Goal: Task Accomplishment & Management: Use online tool/utility

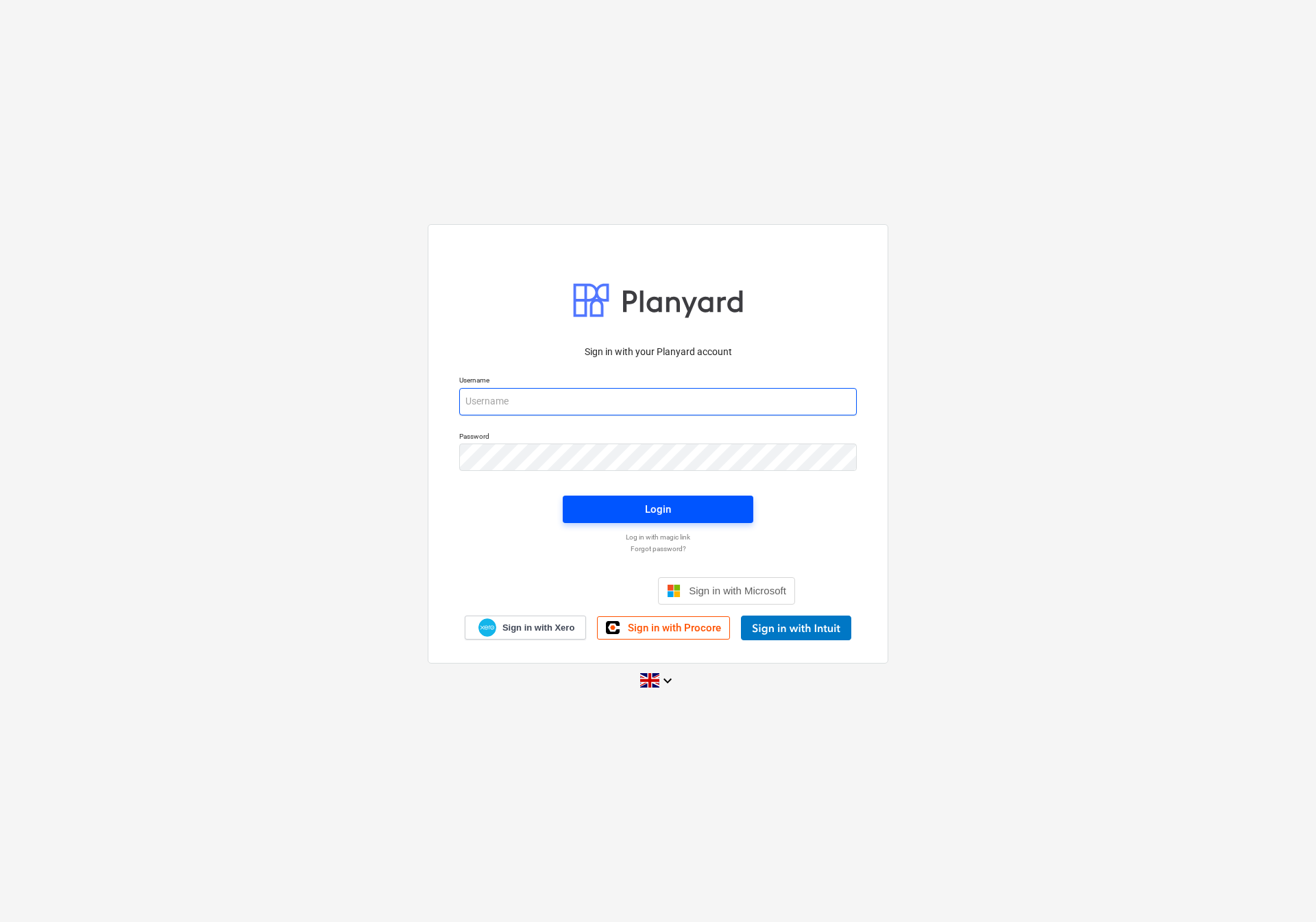
type input "[EMAIL_ADDRESS][DOMAIN_NAME]"
click at [626, 496] on button "Login" at bounding box center [658, 509] width 191 height 28
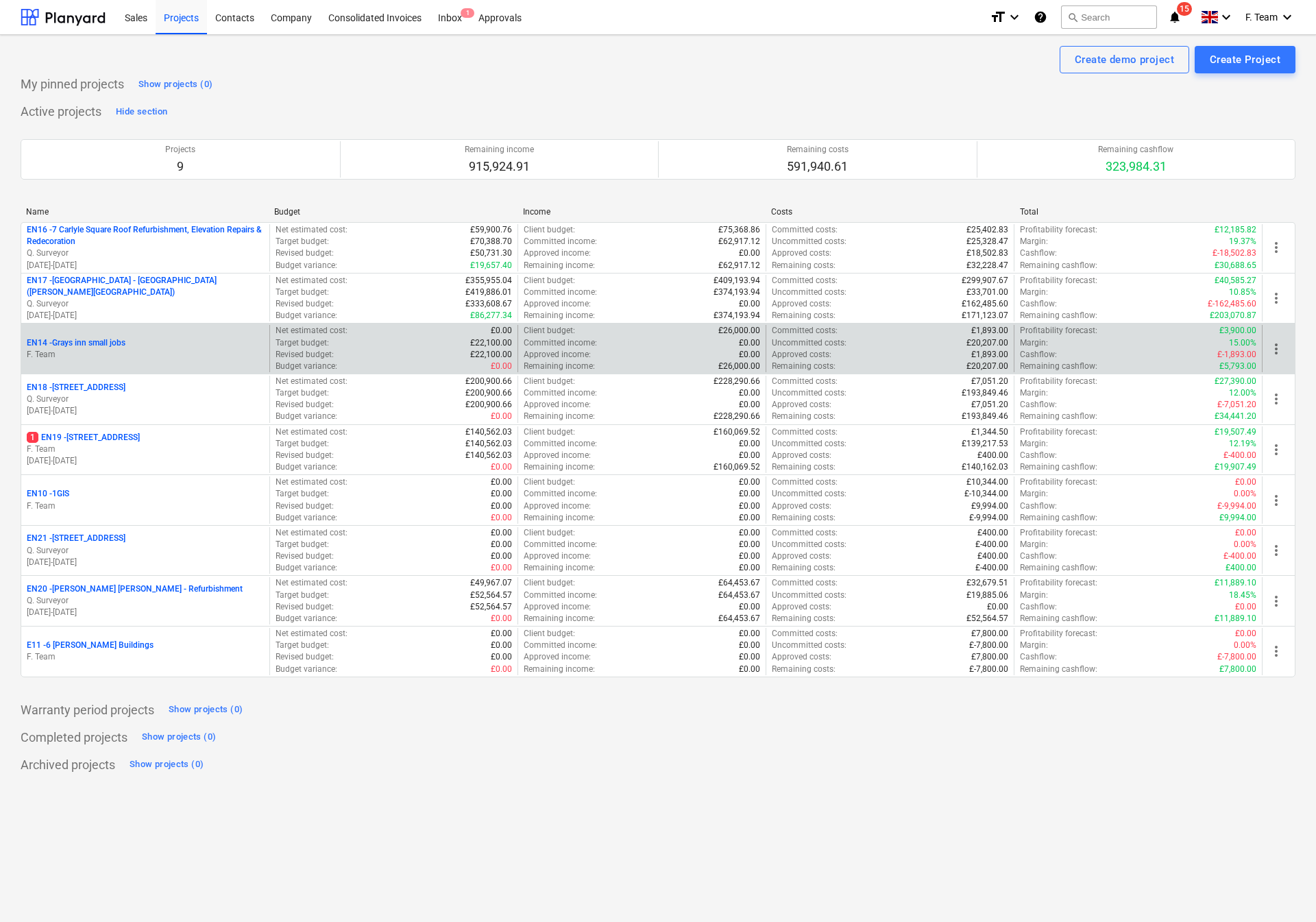
click at [148, 358] on p "F. Team" at bounding box center [145, 355] width 237 height 11
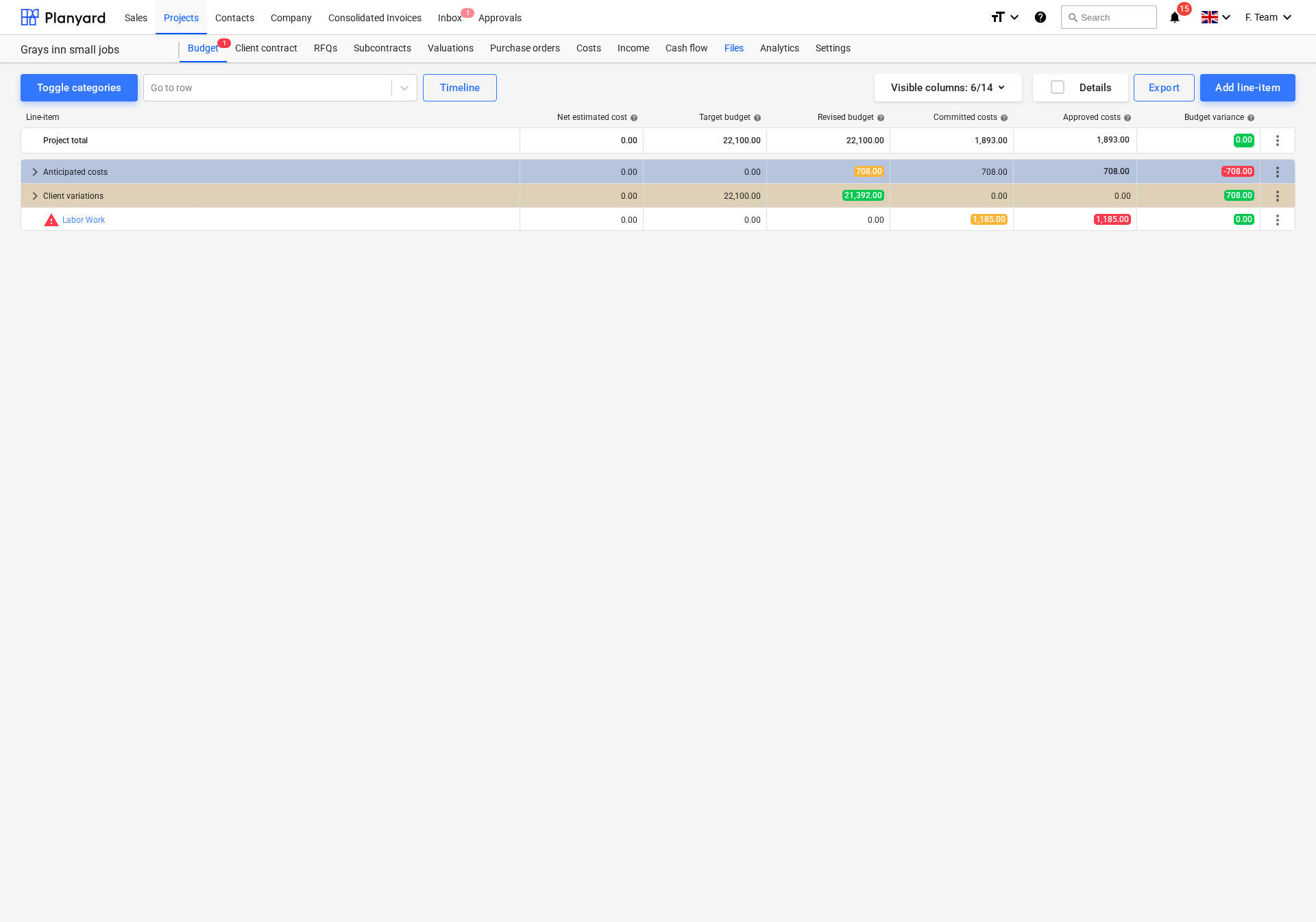
click at [736, 47] on div "Files" at bounding box center [734, 48] width 36 height 28
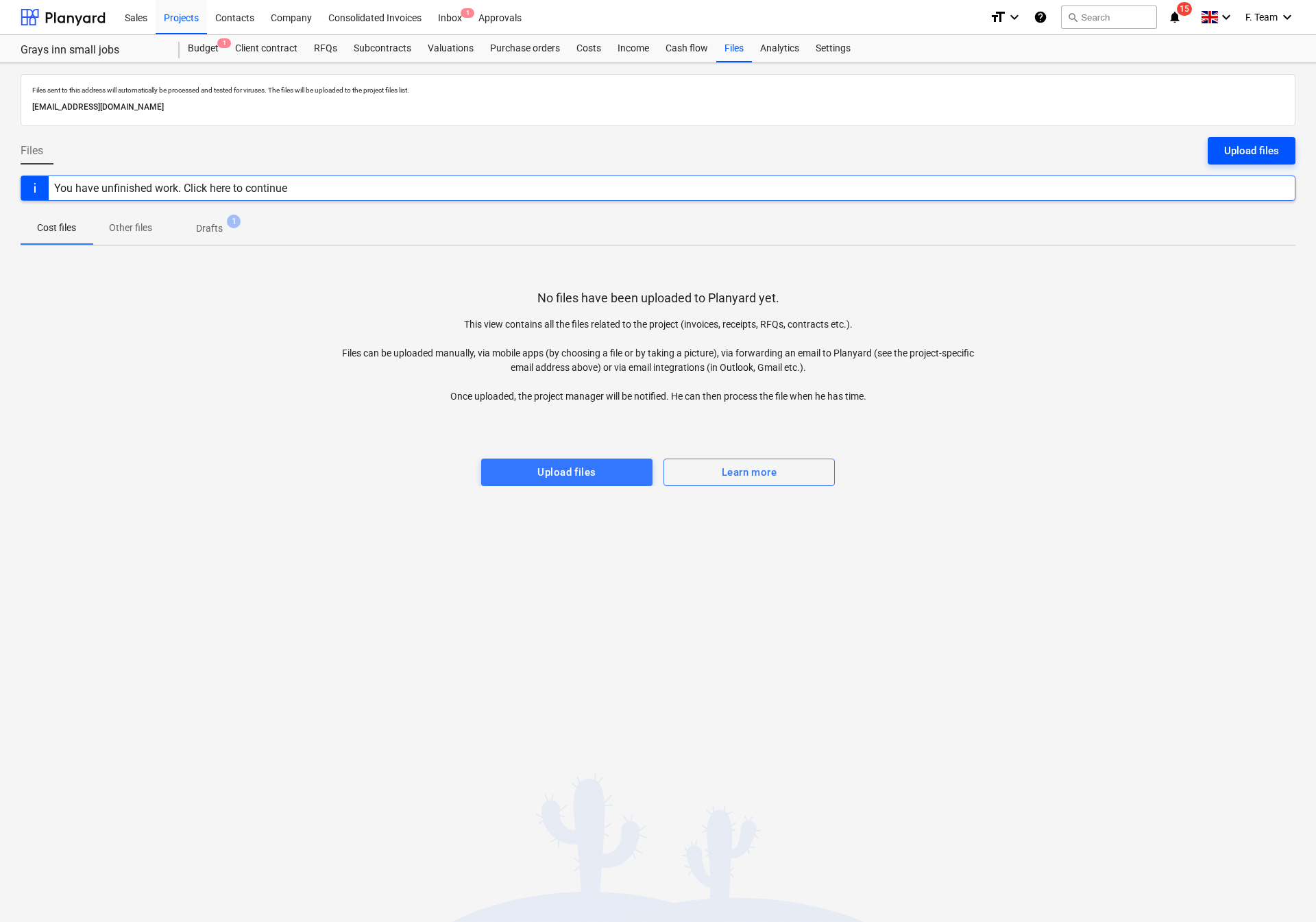
click at [1263, 150] on div "Upload files" at bounding box center [1251, 150] width 55 height 18
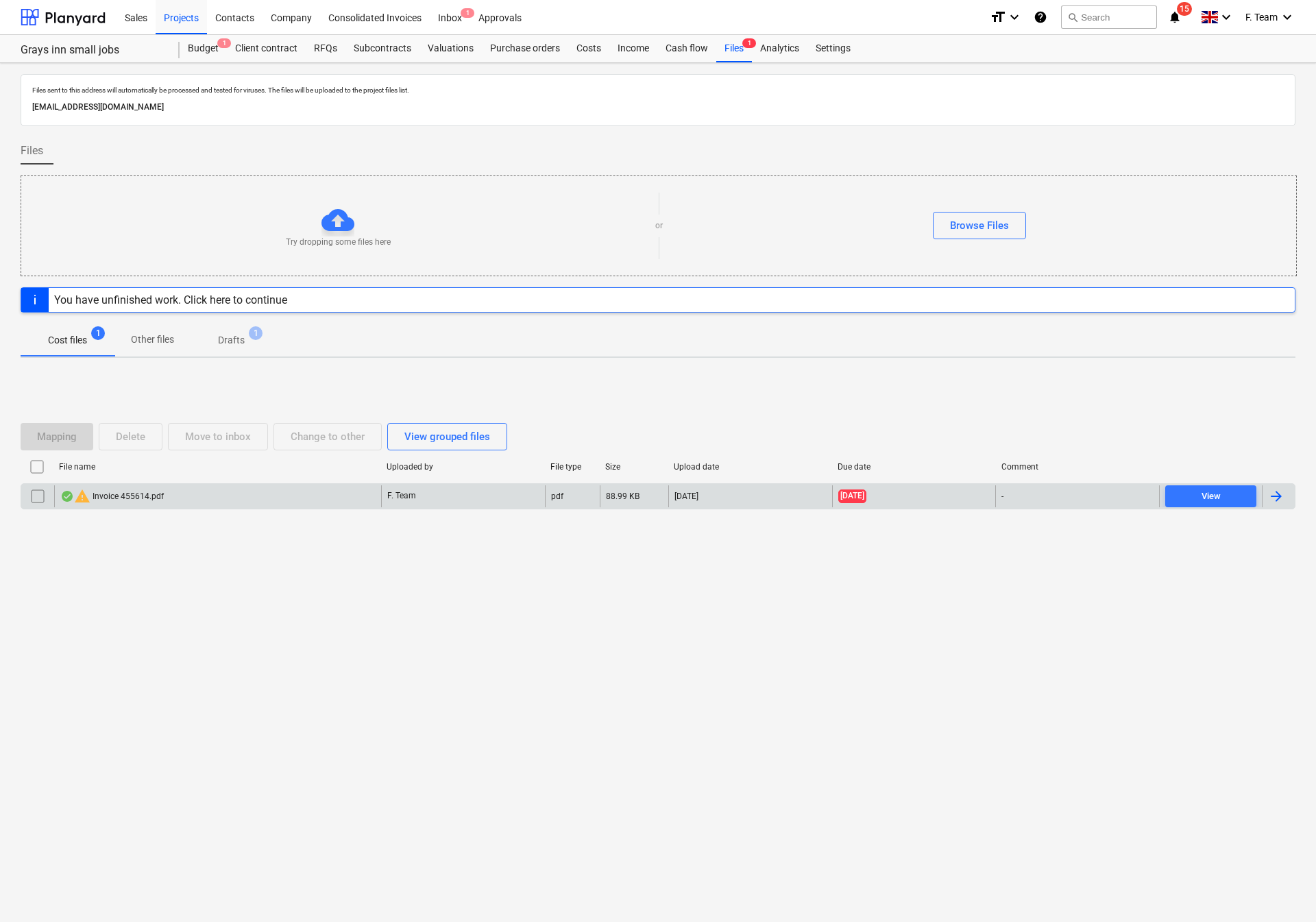
click at [1279, 508] on div at bounding box center [1278, 496] width 33 height 22
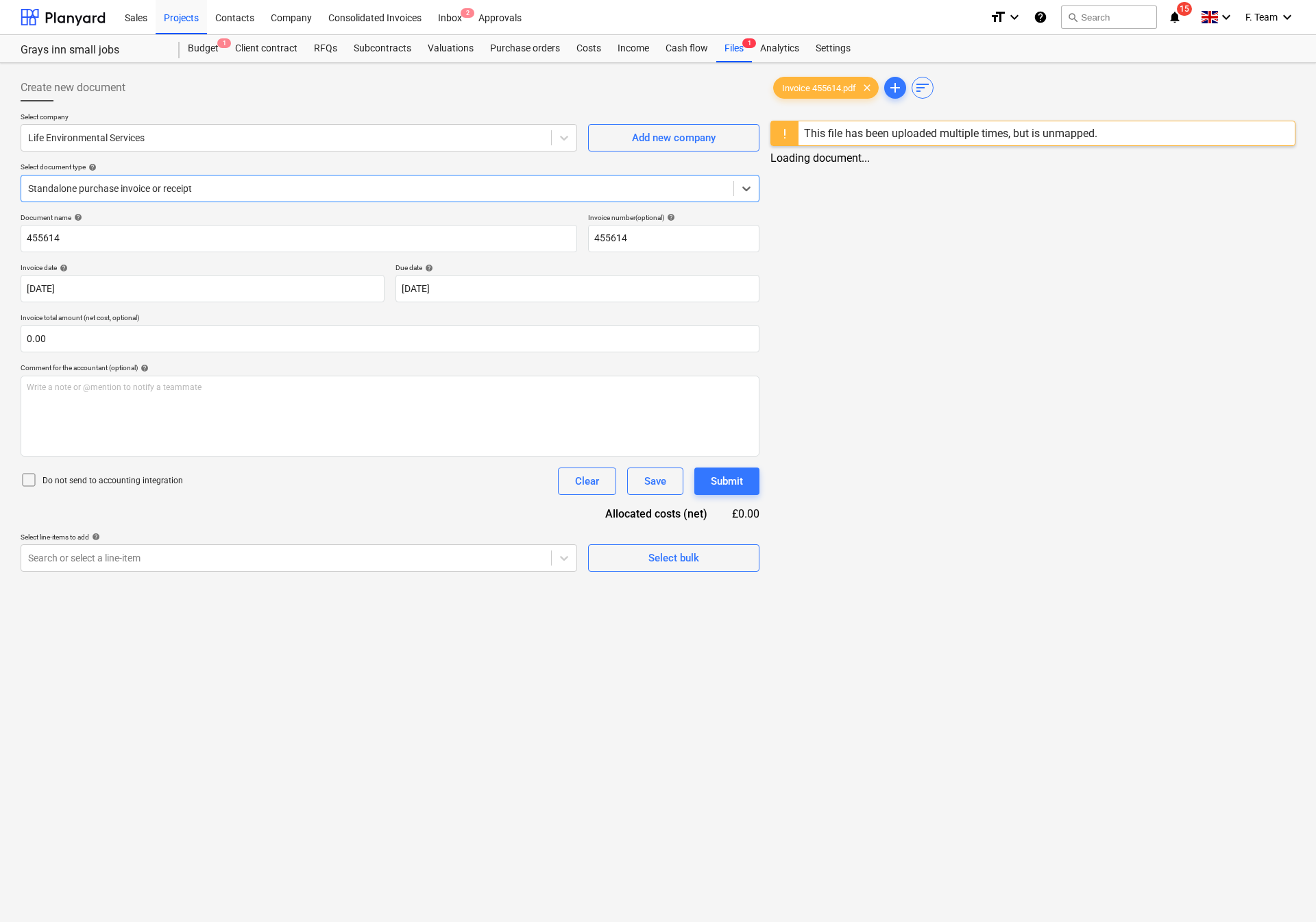
type input "455614"
type input "[DATE]"
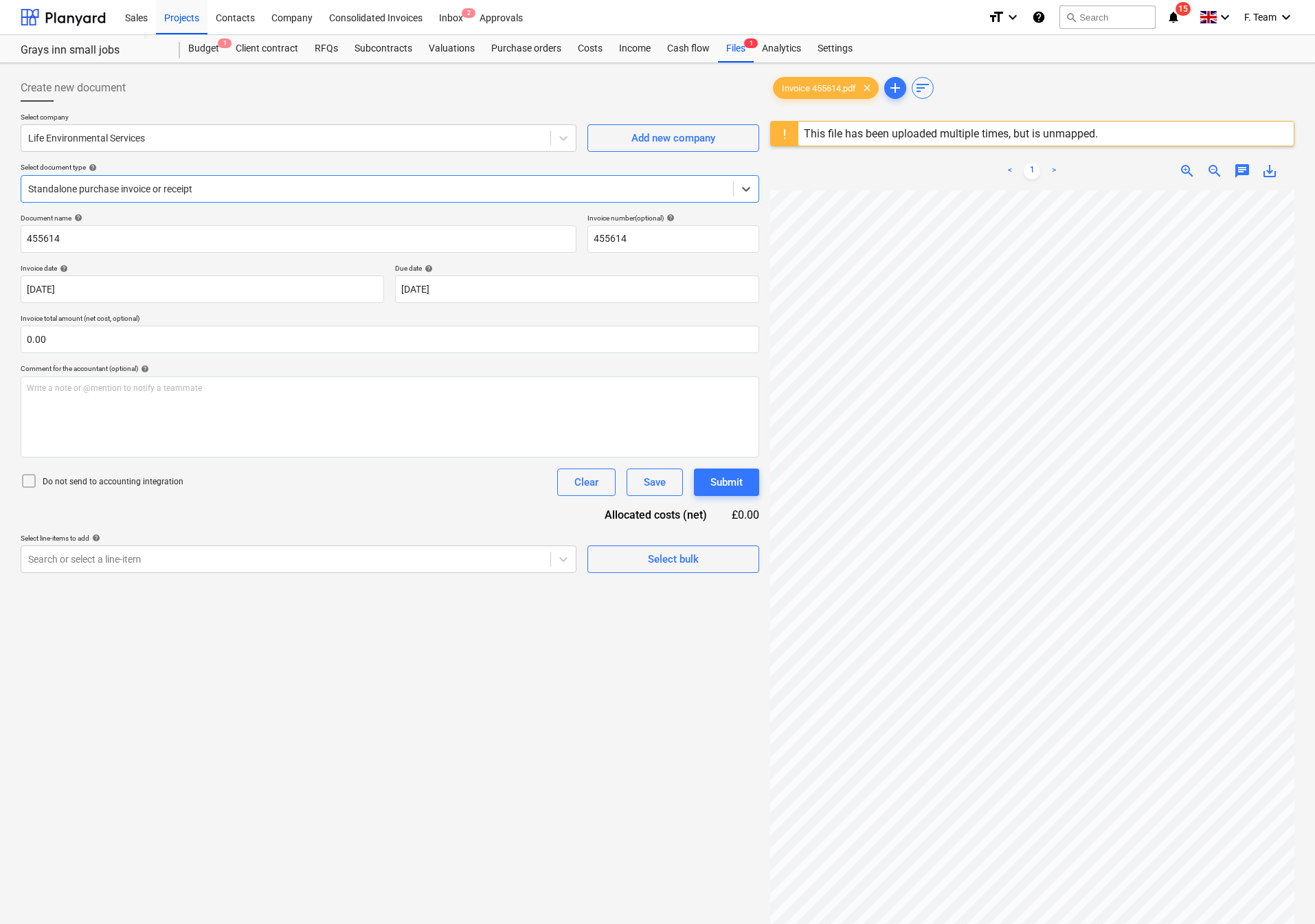
click at [291, 184] on div at bounding box center [377, 188] width 698 height 14
click at [112, 250] on input "455614" at bounding box center [298, 239] width 556 height 28
click at [680, 555] on div "Create new document Select company Life Environmental Services Add new company …" at bounding box center [657, 574] width 1285 height 1012
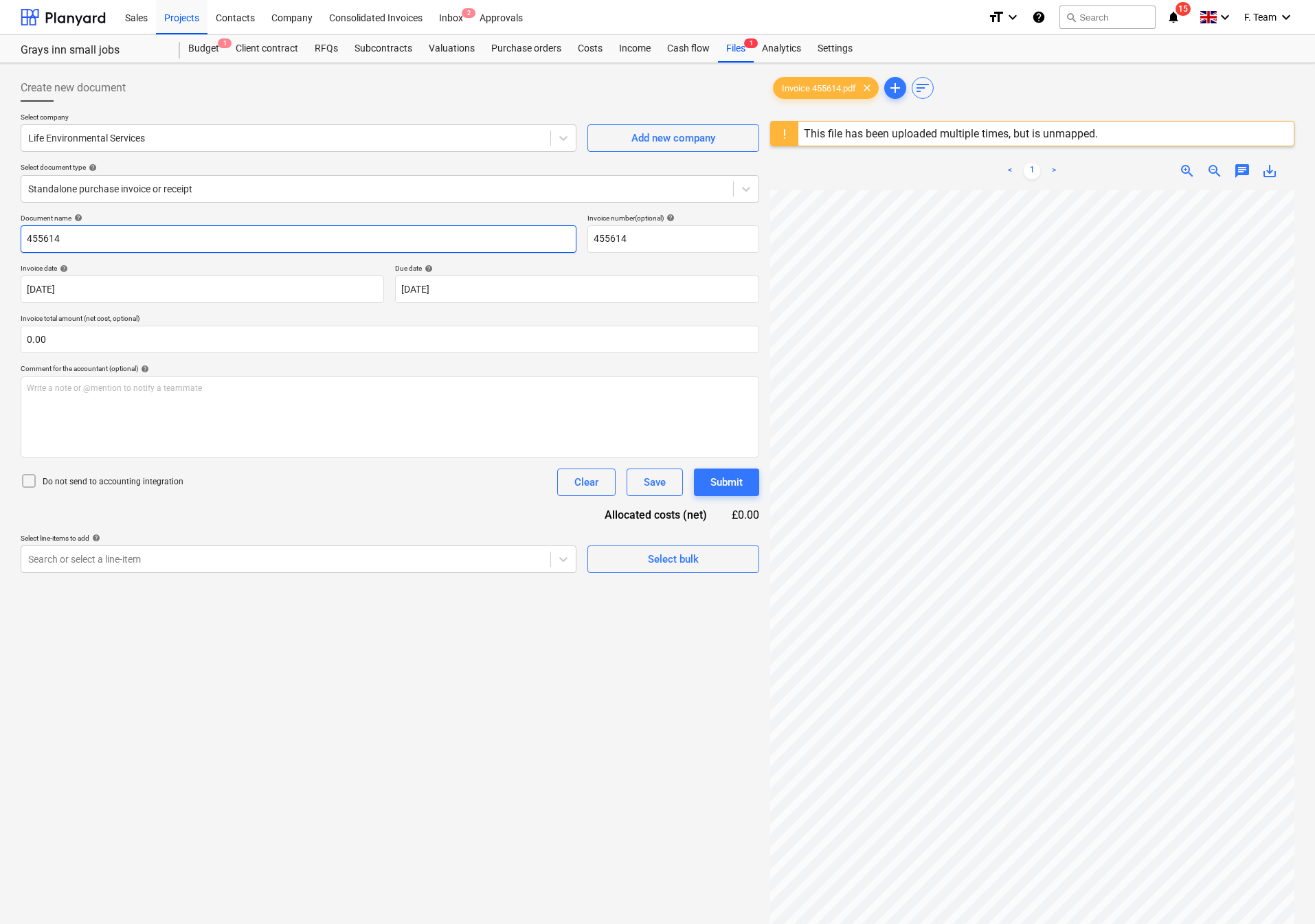
drag, startPoint x: 68, startPoint y: 246, endPoint x: 0, endPoint y: 246, distance: 68.0
click at [1, 246] on div "Create new document Select company Life Environmental Services Add new company …" at bounding box center [657, 575] width 1315 height 1024
type input "Life Enviromental Services"
click at [673, 250] on input "455614" at bounding box center [673, 239] width 172 height 28
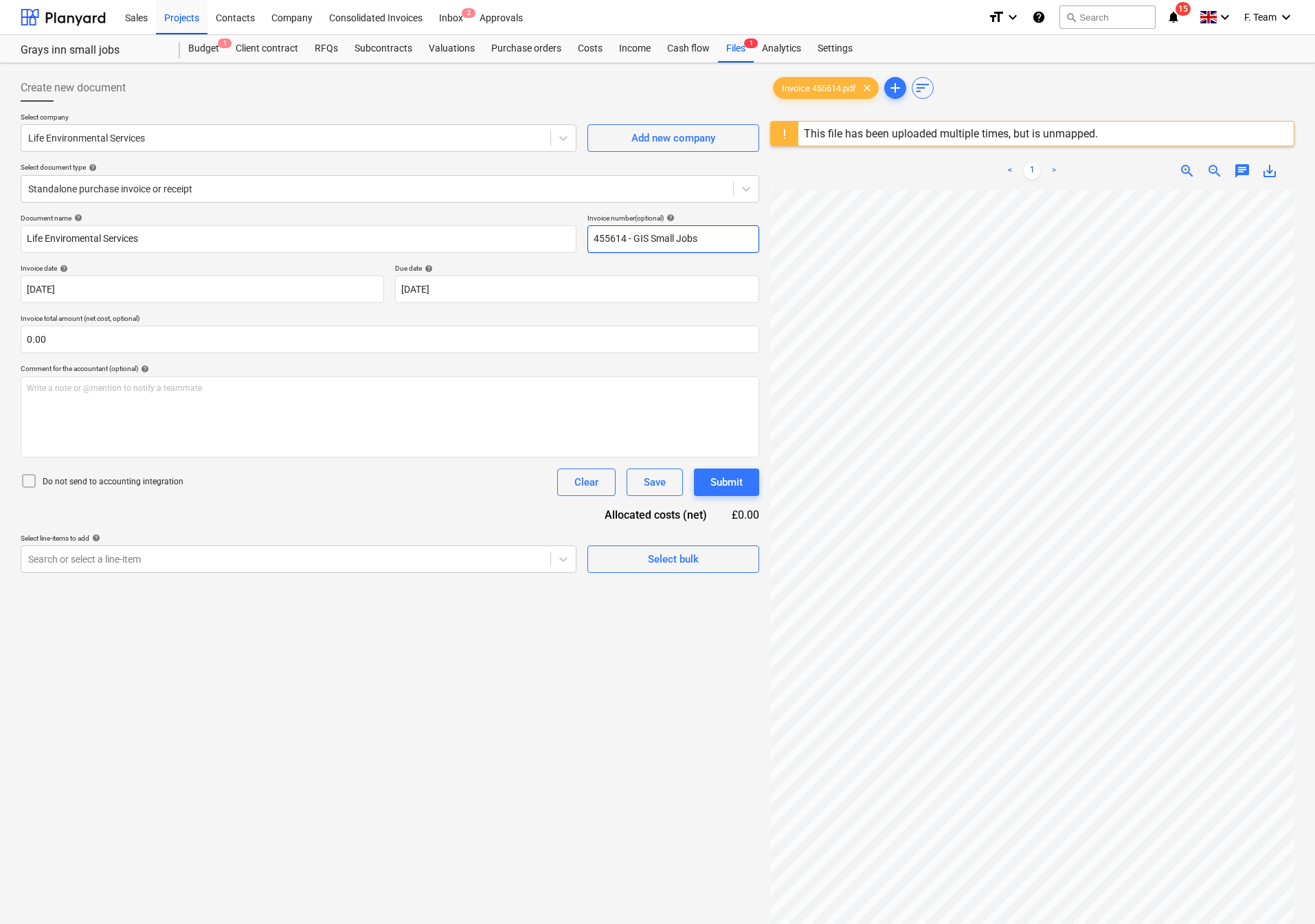
type input "455614 - GIS Small Jobs"
click at [75, 283] on body "Sales Projects Contacts Company Consolidated Invoices Inbox 2 Approvals format_…" at bounding box center [657, 462] width 1315 height 924
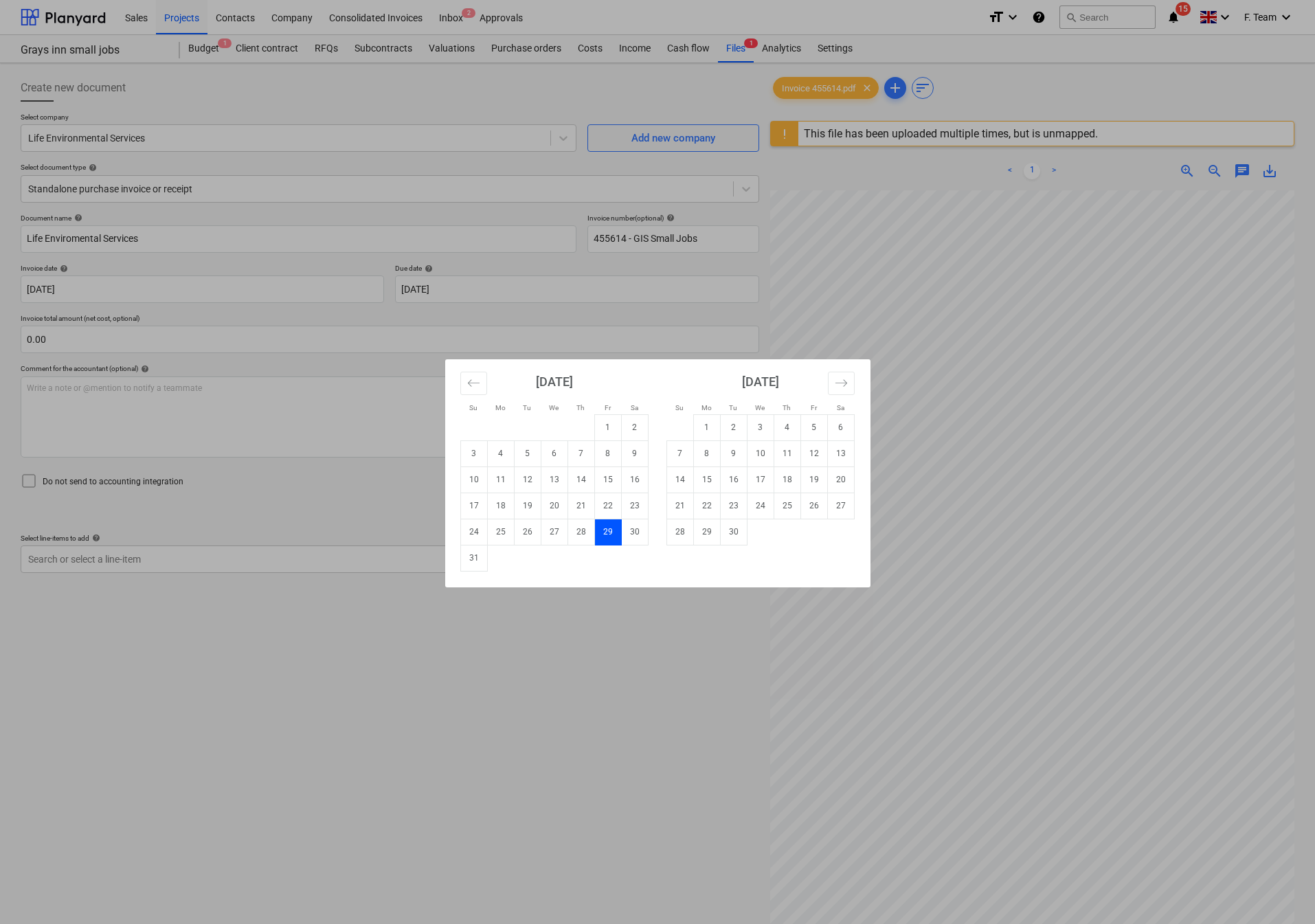
click at [165, 295] on div "Su Mo Tu We Th Fr Sa Su Mo Tu We Th Fr Sa [DATE] 1 2 3 4 5 6 7 8 9 10 11 12 13 …" at bounding box center [657, 462] width 1315 height 924
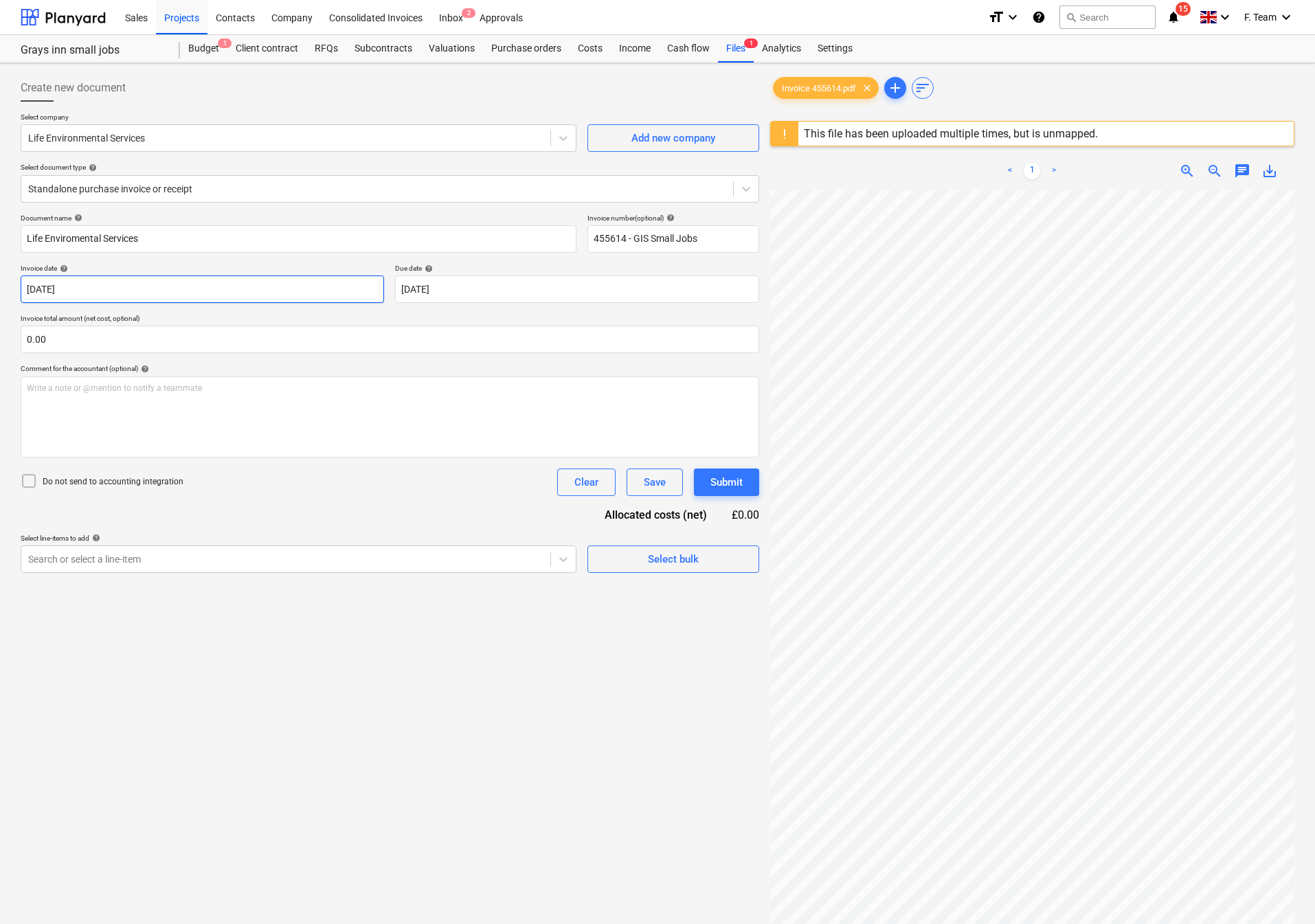
click at [204, 285] on body "Sales Projects Contacts Company Consolidated Invoices Inbox 2 Approvals format_…" at bounding box center [657, 462] width 1315 height 924
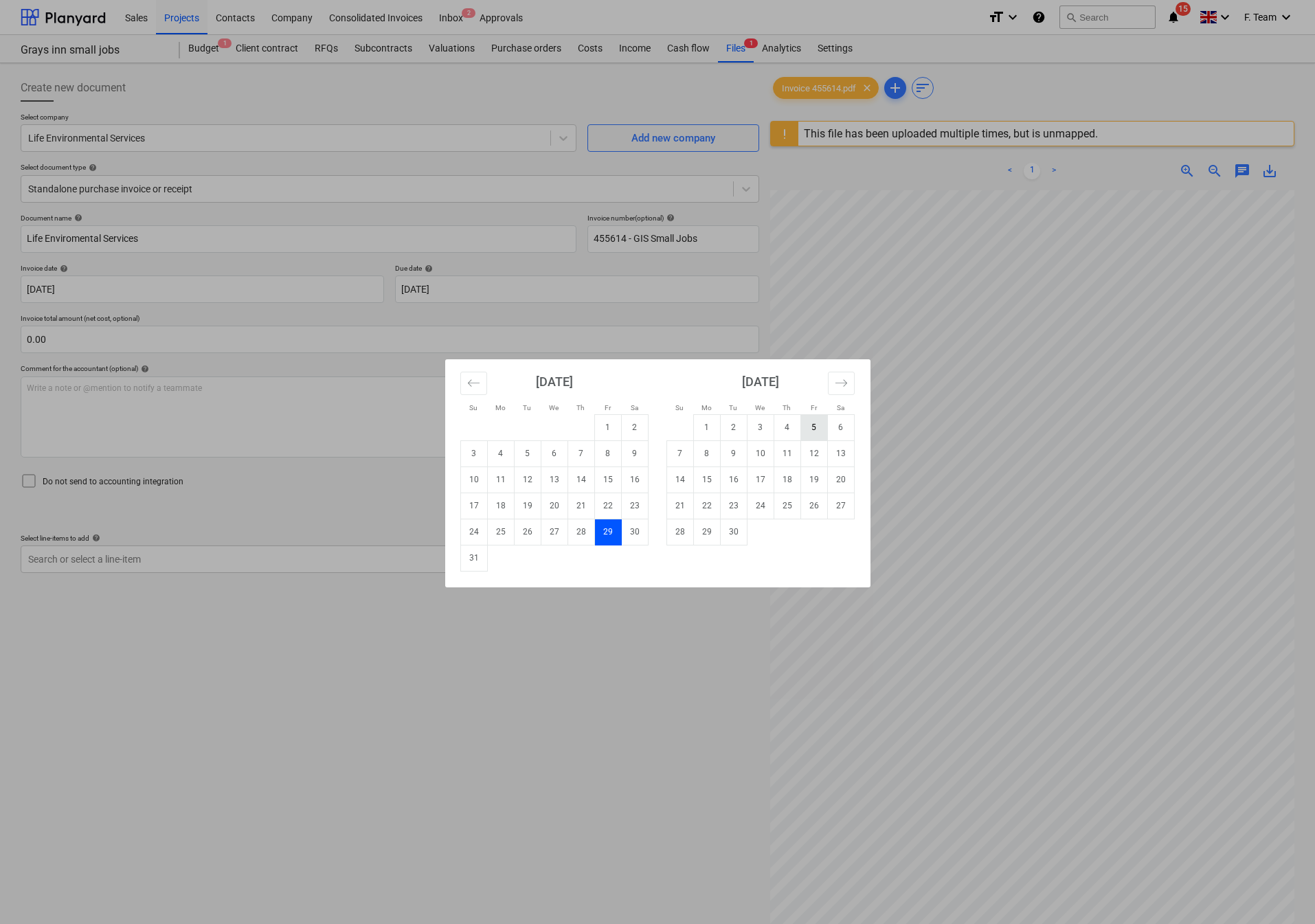
click at [810, 429] on td "5" at bounding box center [814, 427] width 27 height 26
type input "[DATE]"
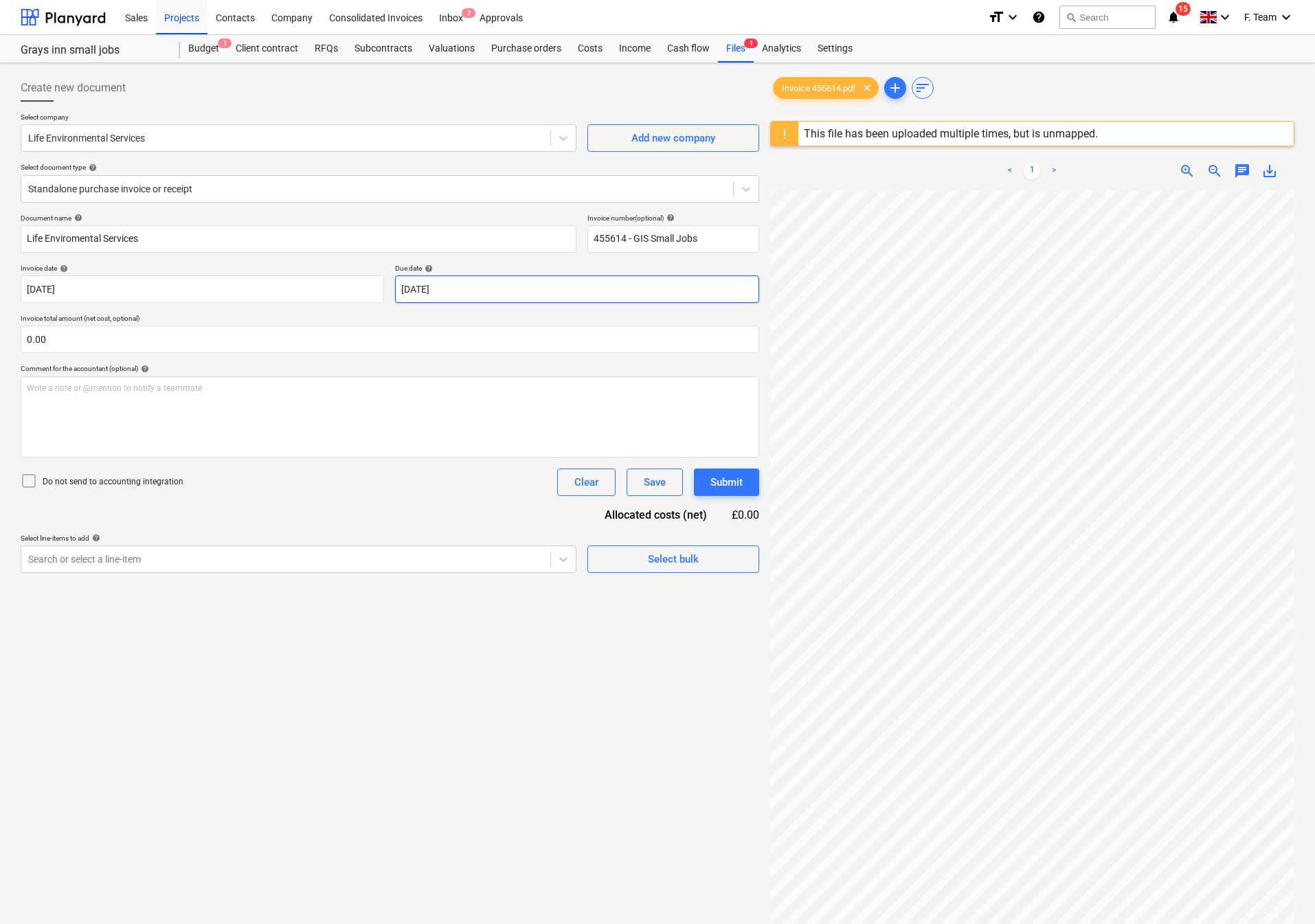
click at [474, 287] on body "Sales Projects Contacts Company Consolidated Invoices Inbox 2 Approvals format_…" at bounding box center [657, 462] width 1315 height 924
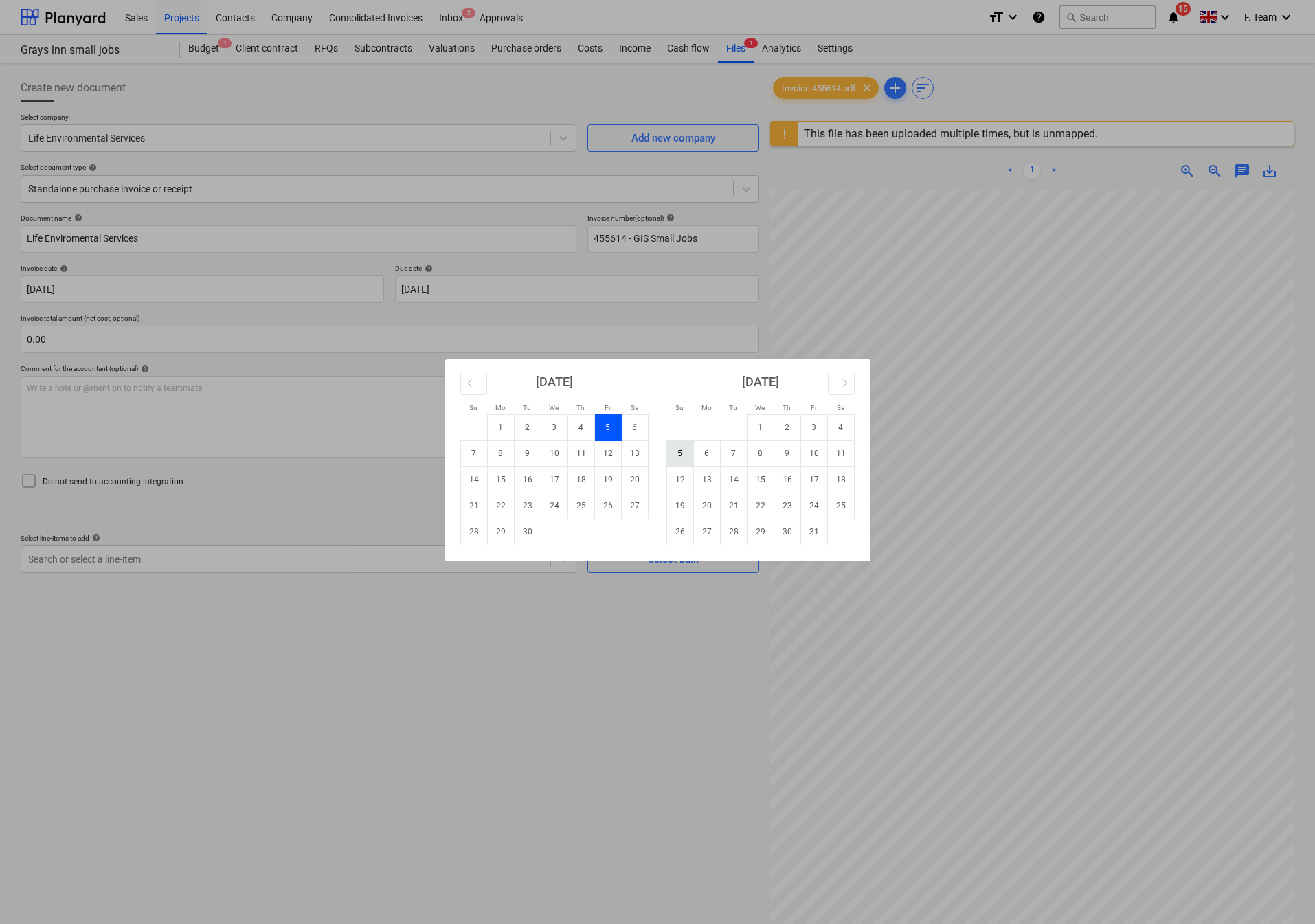
click at [674, 456] on td "5" at bounding box center [680, 453] width 27 height 26
type input "[DATE]"
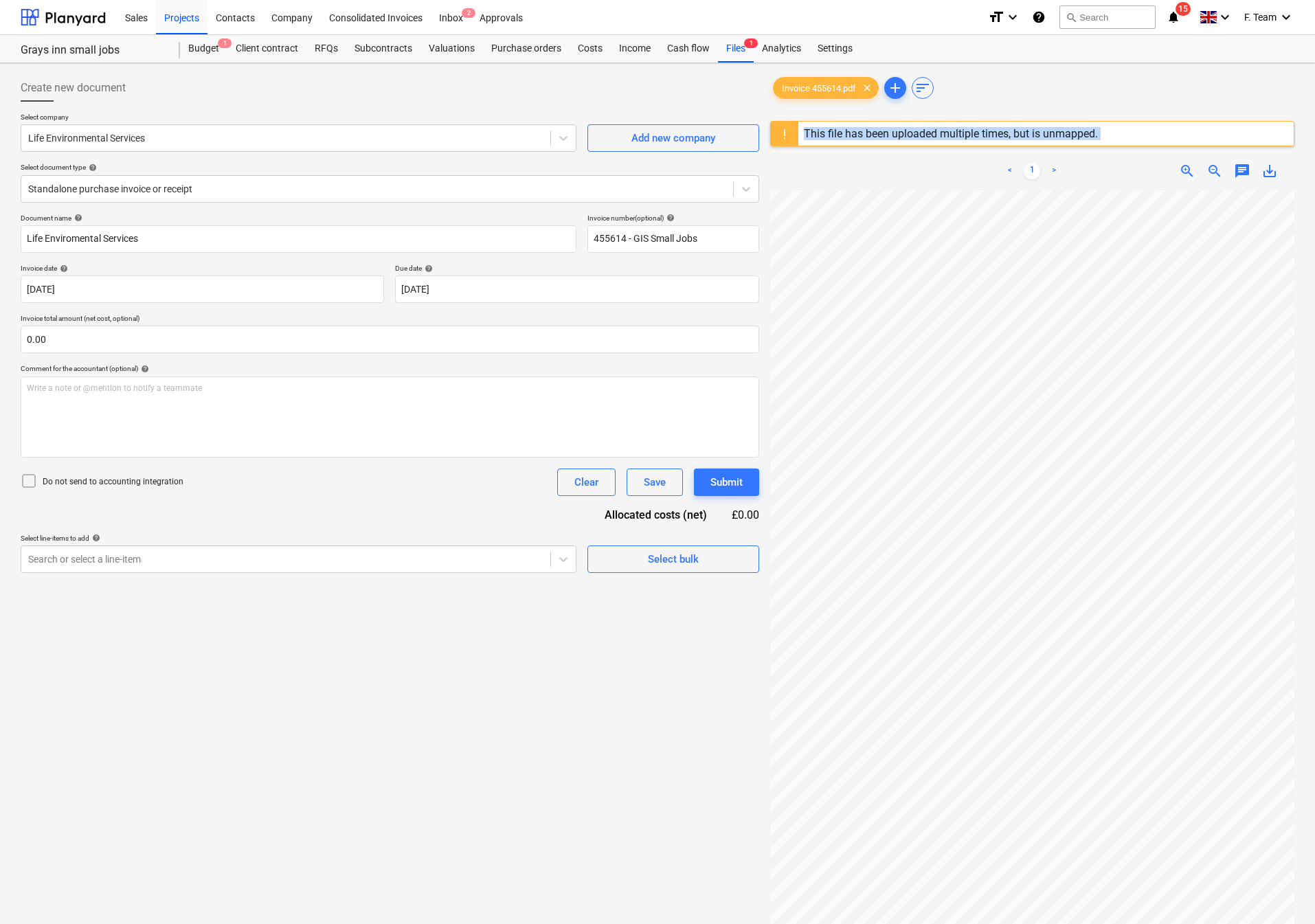
click at [1077, 748] on div "Create new document Select company Life Environmental Services Add new company …" at bounding box center [657, 574] width 1285 height 1012
click at [474, 559] on div at bounding box center [285, 559] width 515 height 14
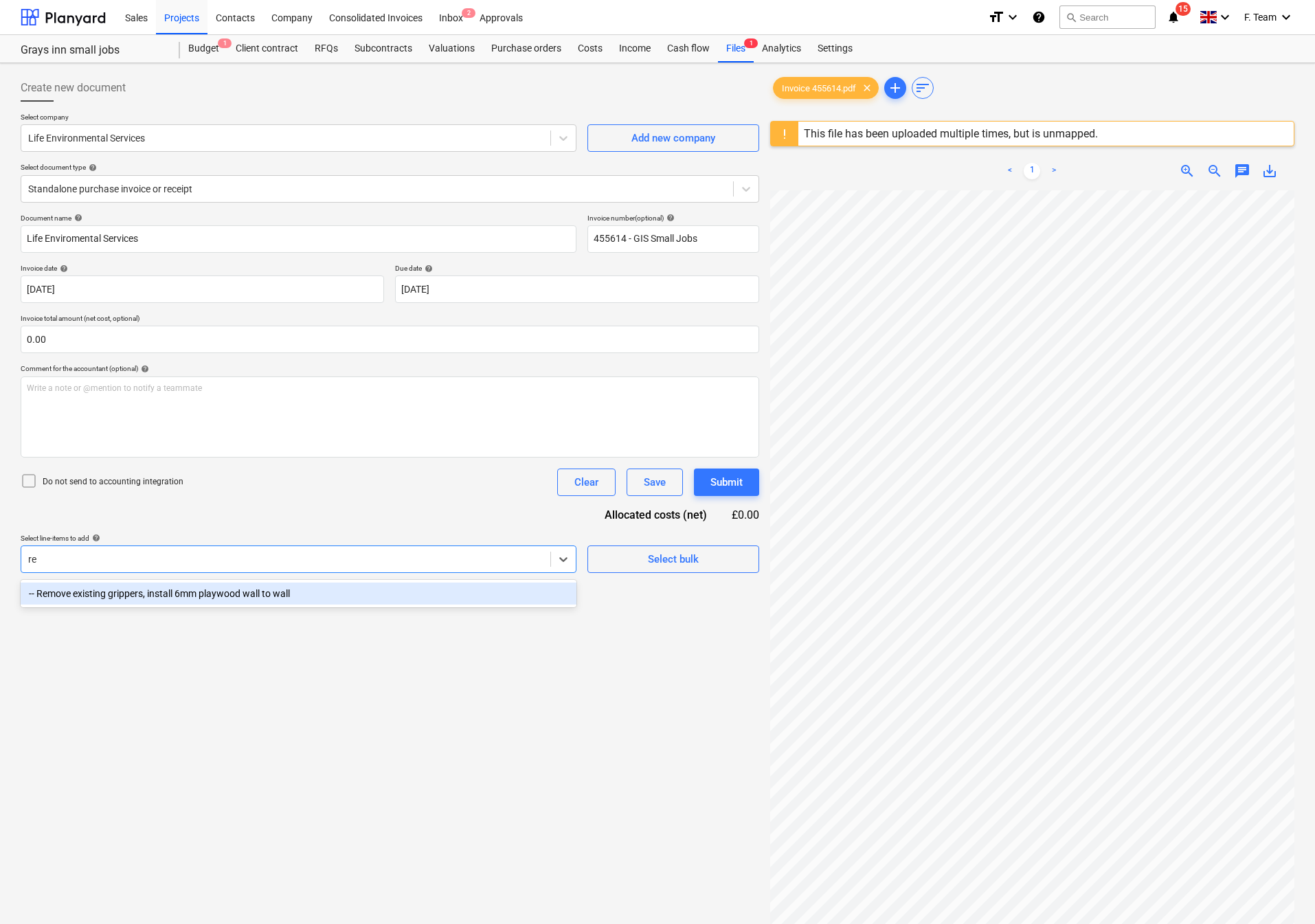
type input "r"
type input "s"
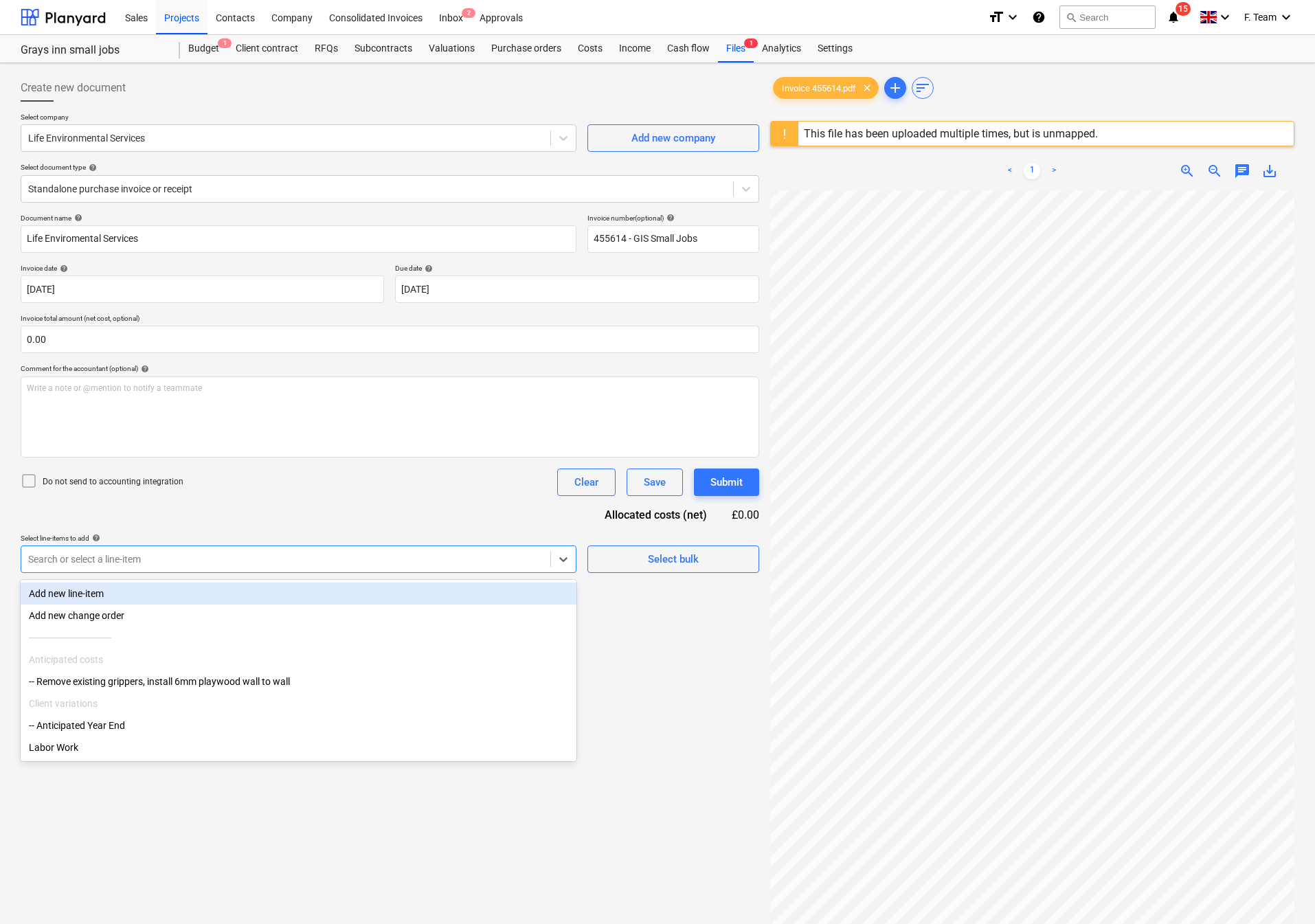
click at [365, 592] on div "Add new line-item" at bounding box center [298, 594] width 556 height 22
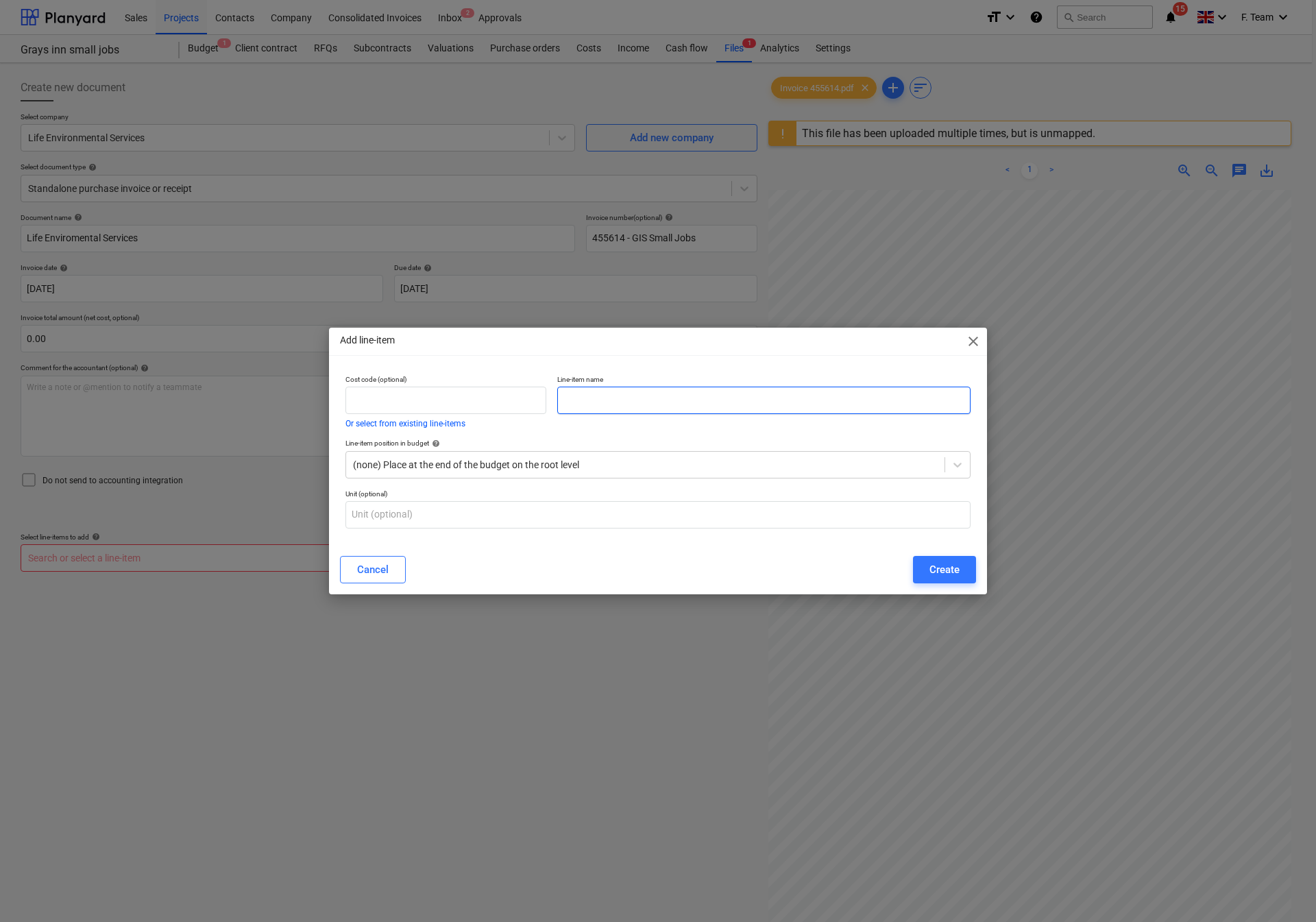
click at [729, 397] on input "text" at bounding box center [764, 400] width 414 height 28
click at [601, 463] on div at bounding box center [645, 464] width 584 height 14
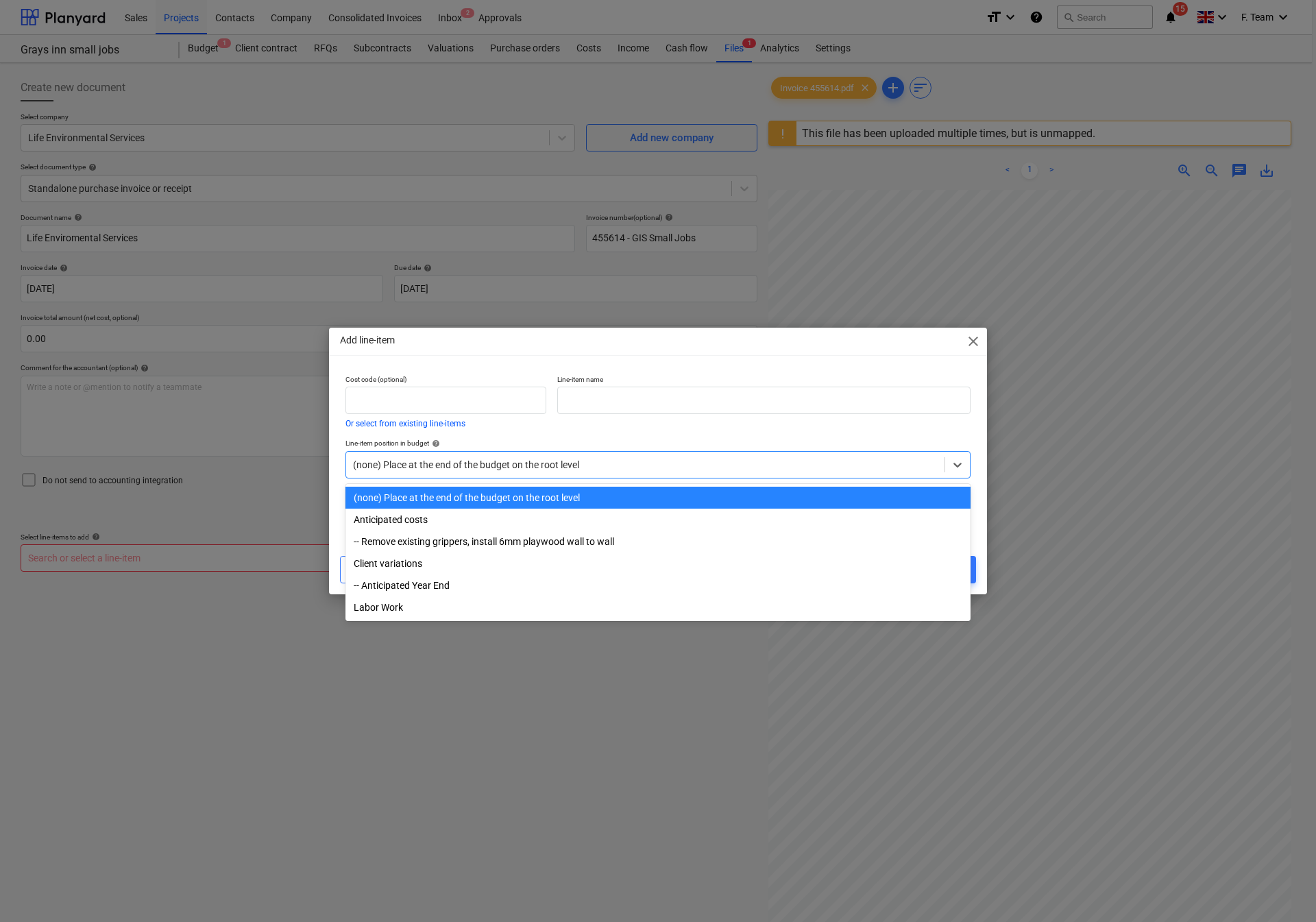
click at [467, 491] on div "(none) Place at the end of the budget on the root level" at bounding box center [658, 498] width 625 height 22
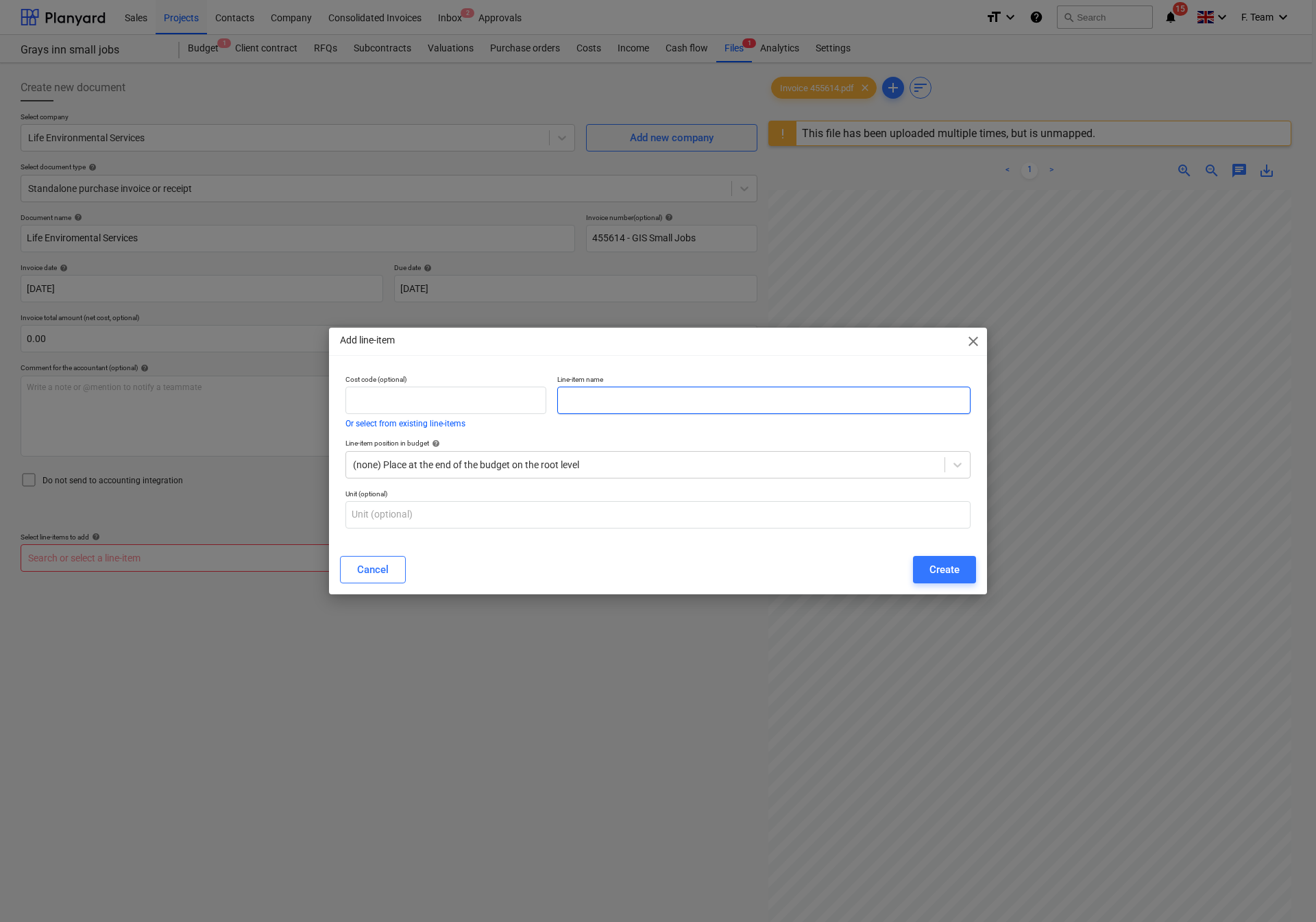
click at [578, 399] on input "text" at bounding box center [764, 400] width 414 height 28
type input "Refurbishment Survey"
click at [932, 565] on div "Create" at bounding box center [944, 570] width 30 height 18
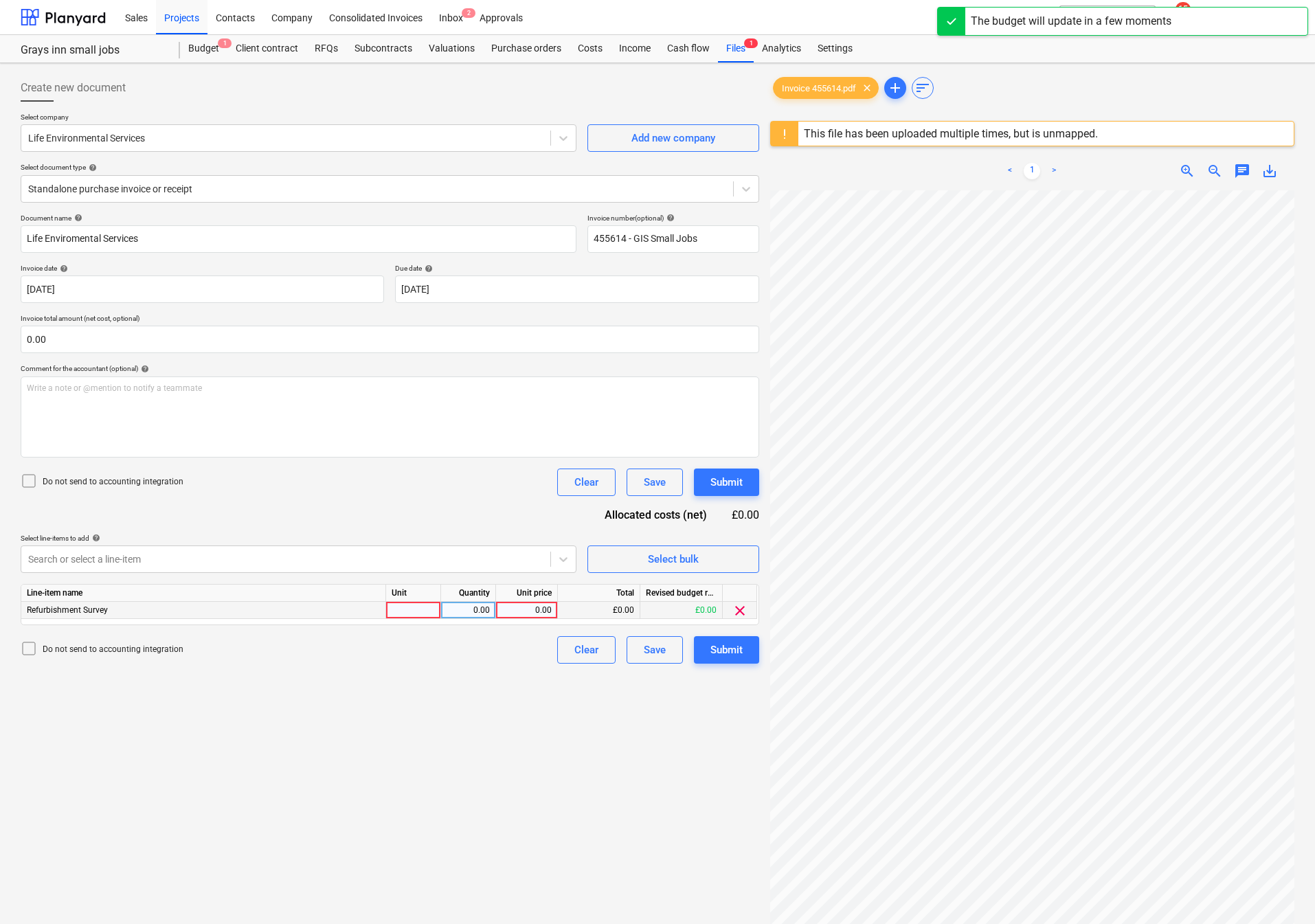
click at [423, 610] on div at bounding box center [413, 611] width 55 height 17
type input "Nos"
click at [740, 701] on div "Create new document Select company Life Environmental Services Add new company …" at bounding box center [657, 574] width 1285 height 1012
click at [612, 614] on div "£0.00" at bounding box center [599, 611] width 83 height 17
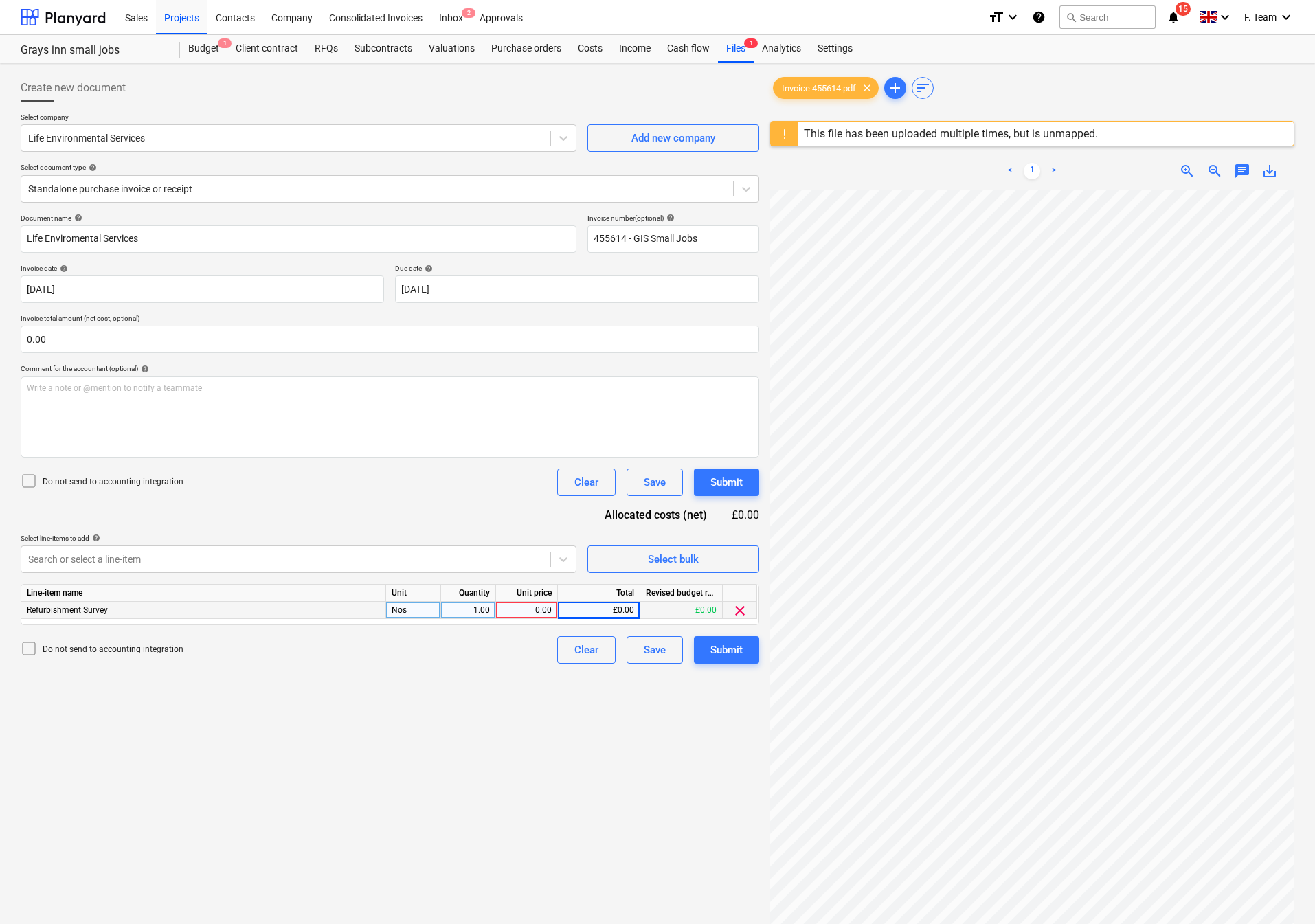
click at [552, 611] on div "0.00" at bounding box center [527, 611] width 62 height 17
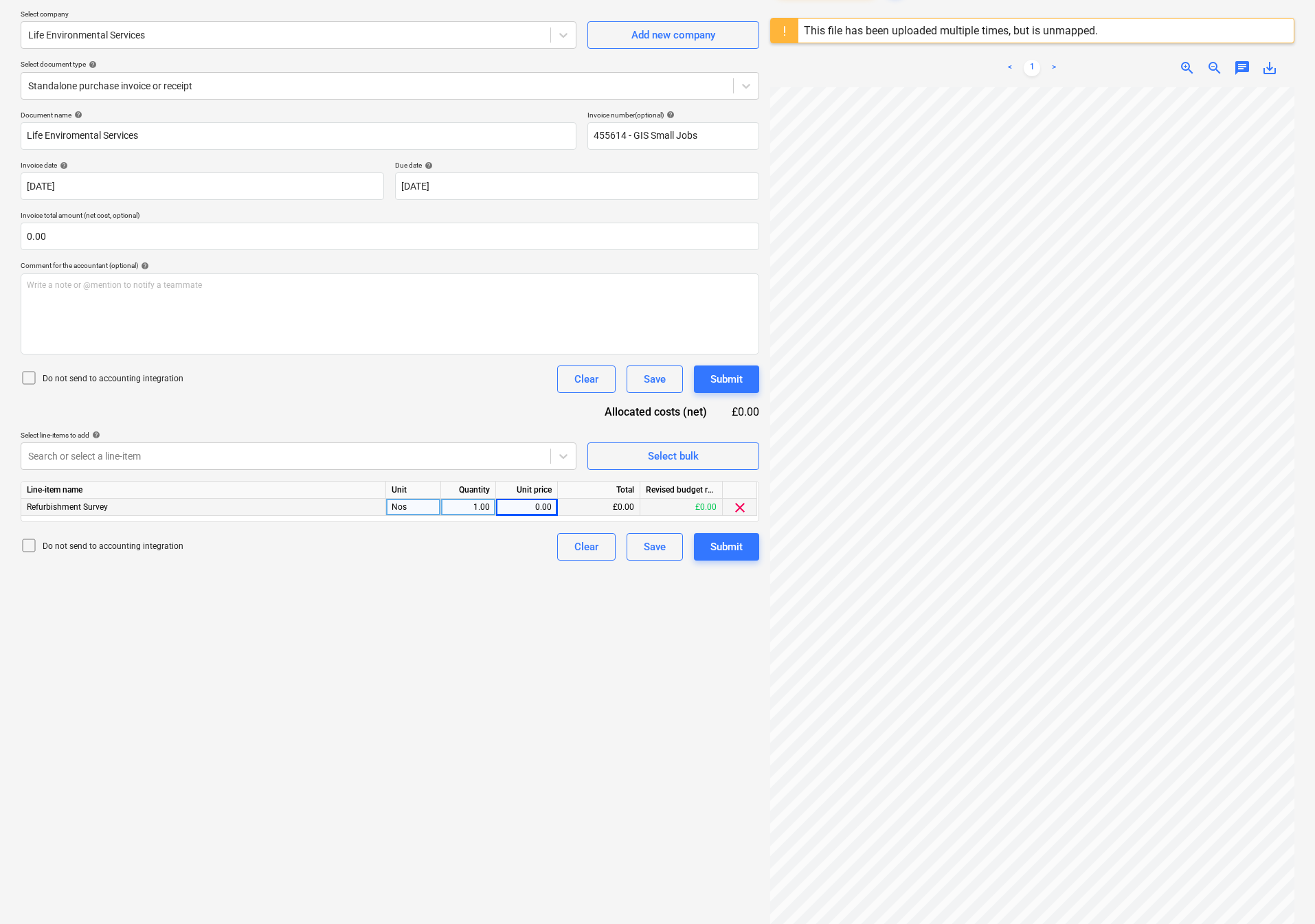
scroll to position [165, 0]
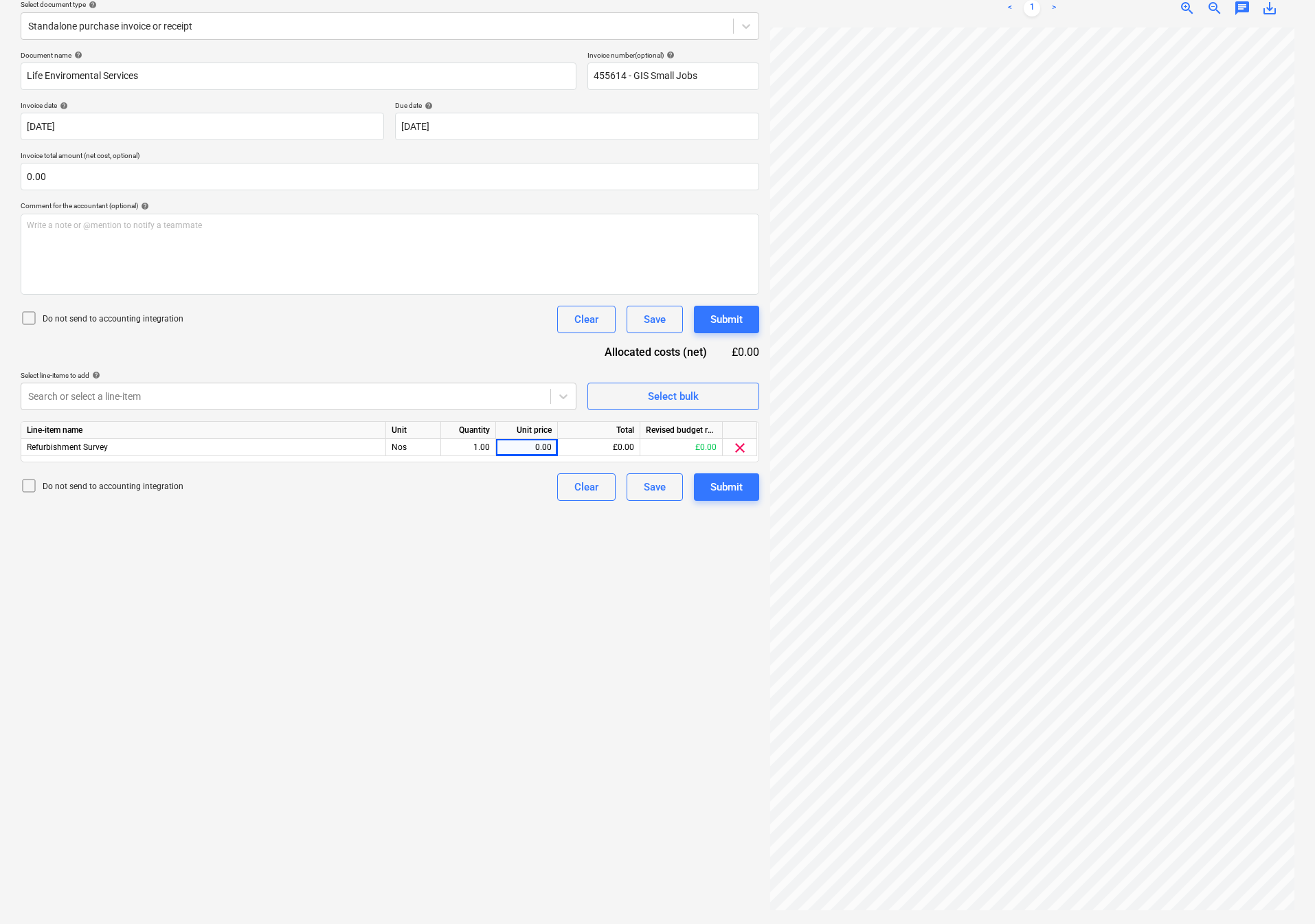
click at [749, 596] on div "Create new document Select company Life Environmental Services Add new company …" at bounding box center [657, 412] width 1285 height 1012
click at [539, 447] on div "0.00" at bounding box center [527, 447] width 50 height 17
type input "287.50"
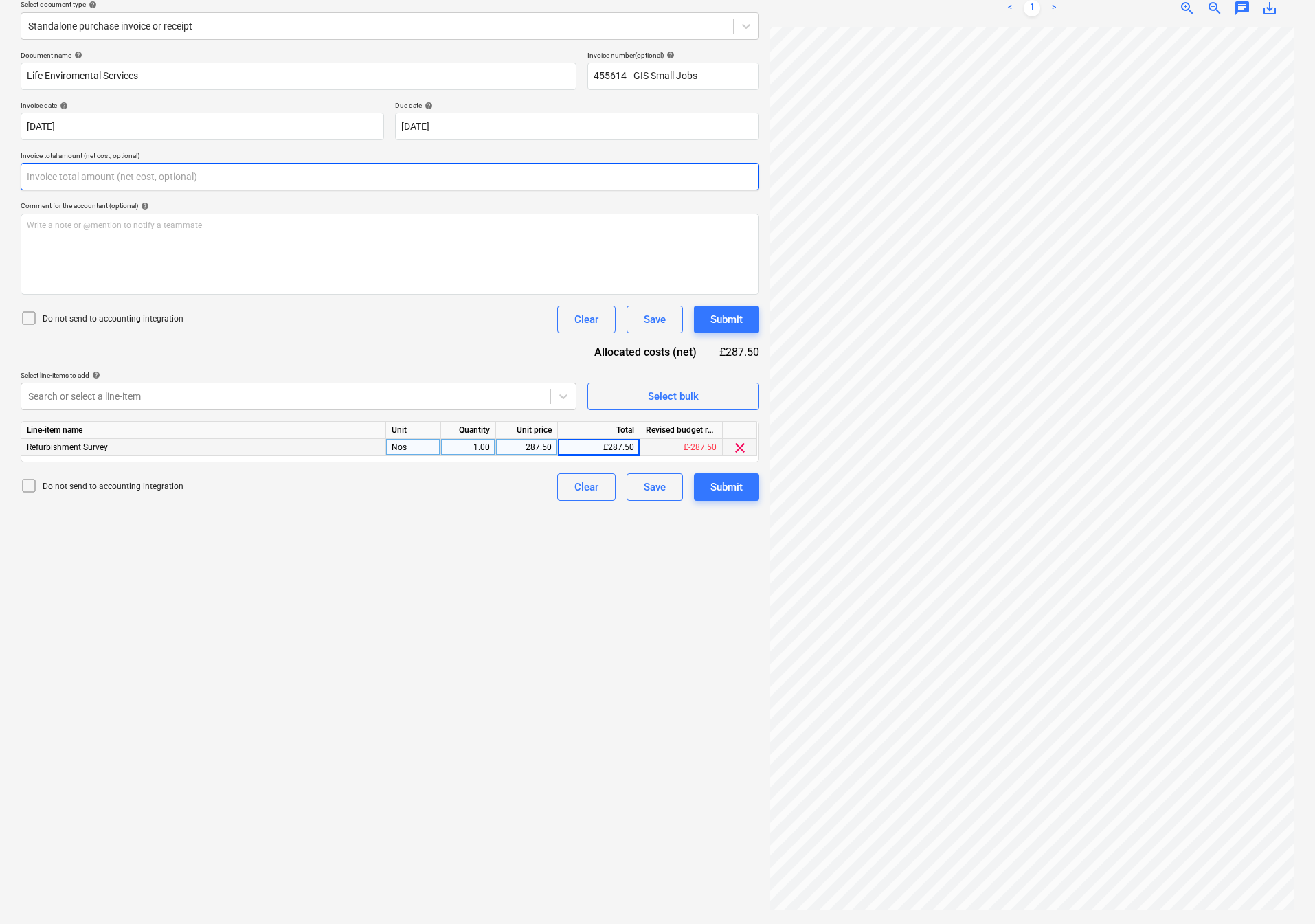
click at [70, 163] on input "text" at bounding box center [390, 176] width 738 height 28
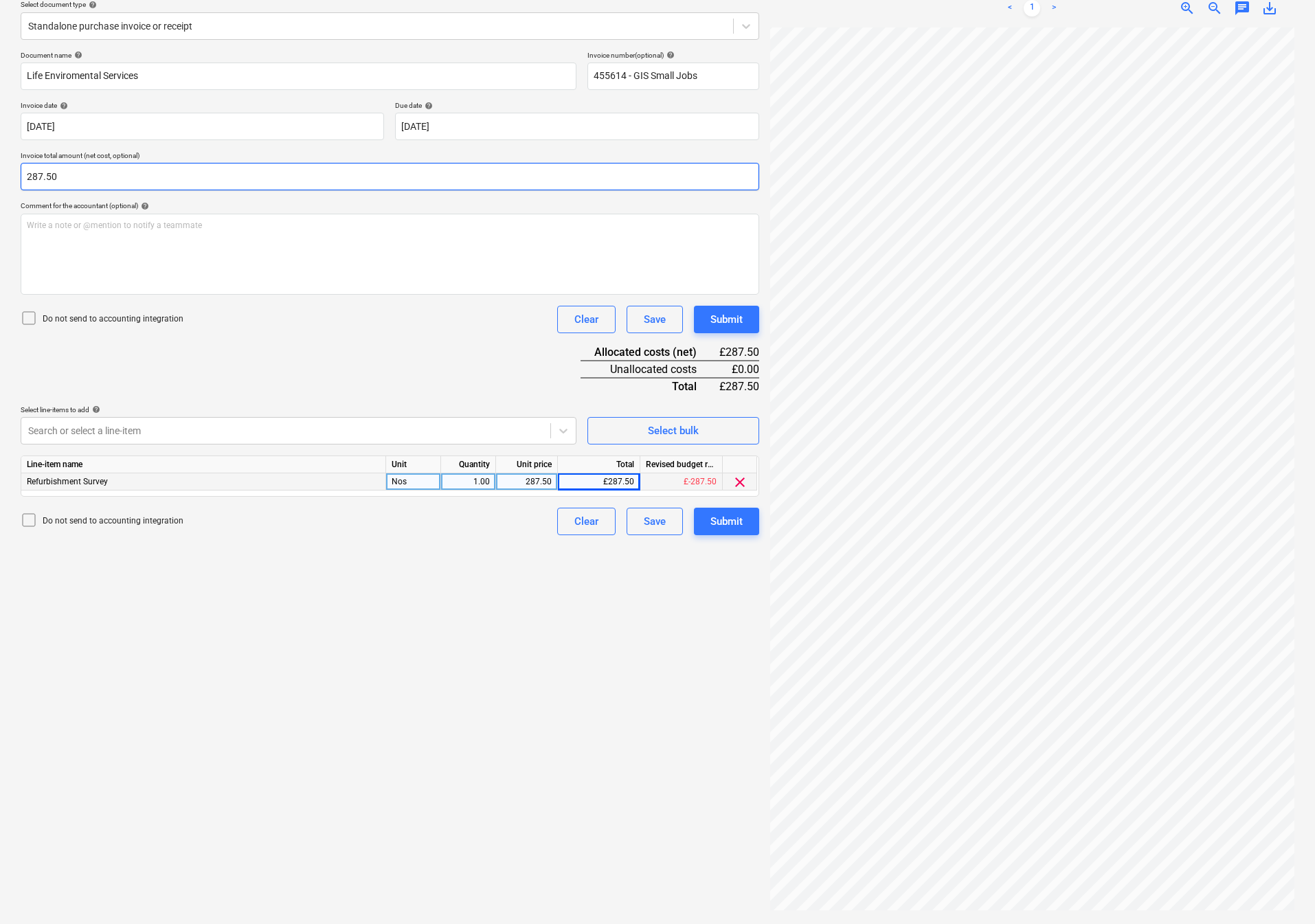
type input "287.50"
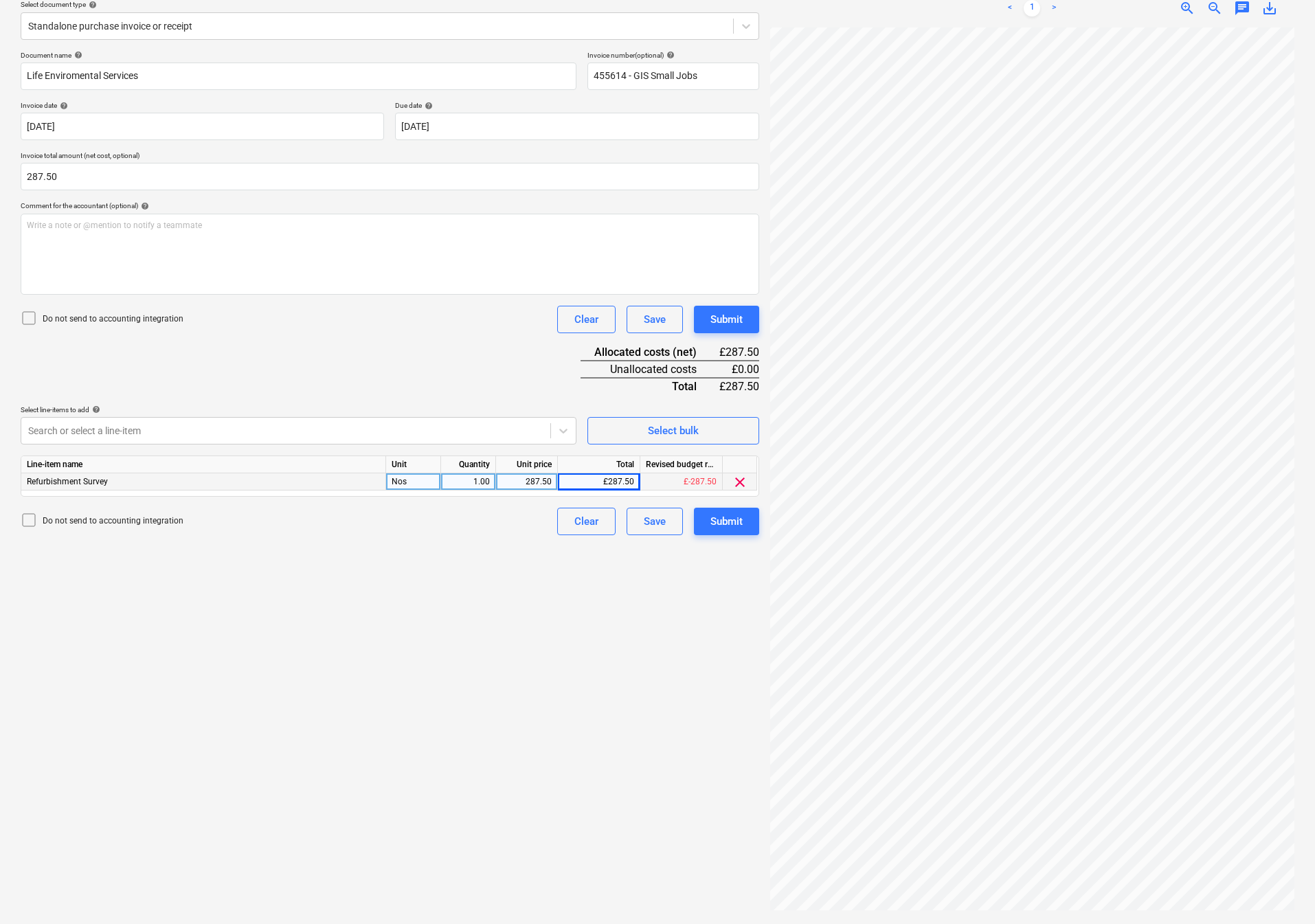
click at [343, 784] on div "Create new document Select company Life Environmental Services Add new company …" at bounding box center [390, 412] width 750 height 1012
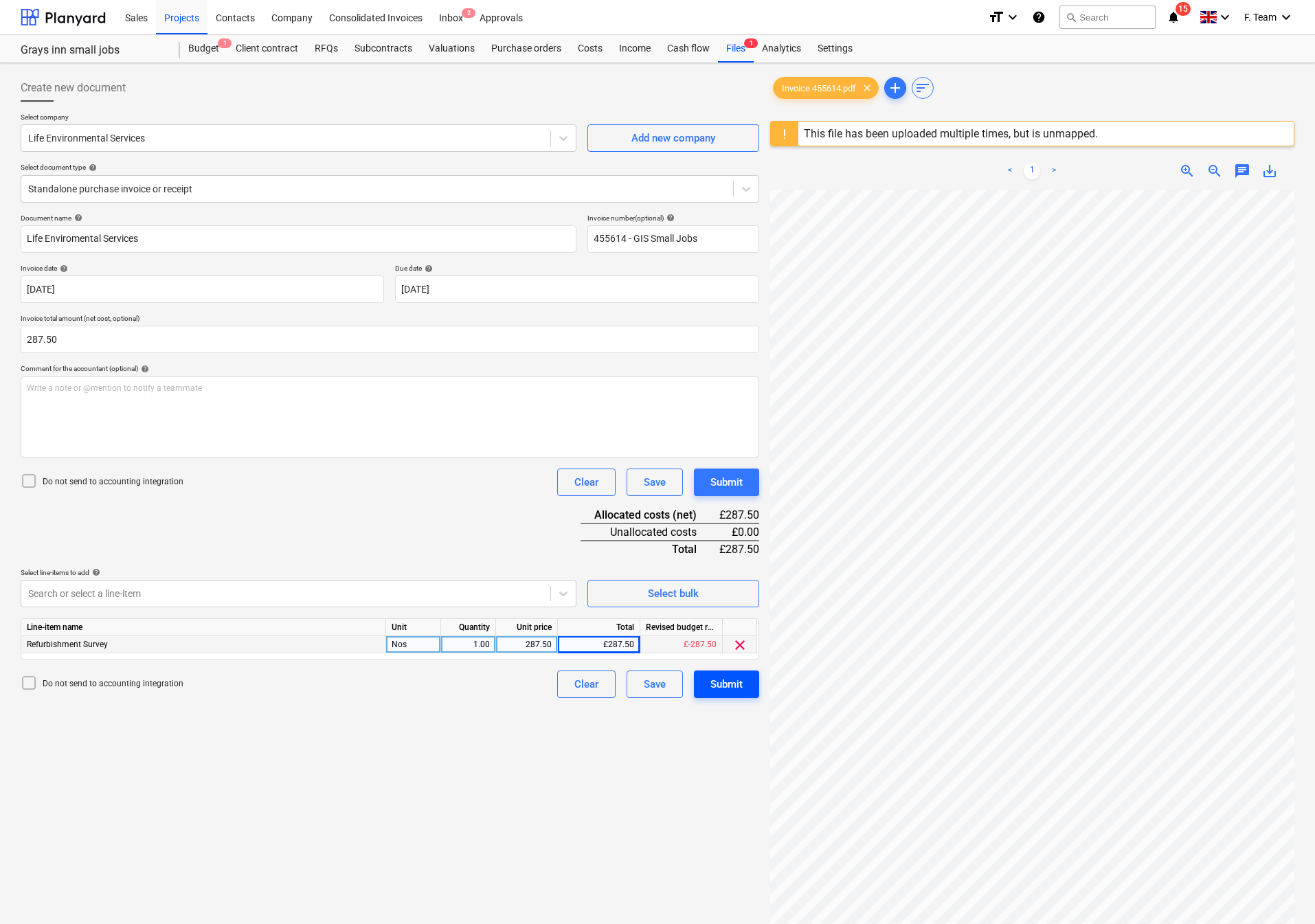
click at [730, 684] on div "Submit" at bounding box center [726, 684] width 32 height 18
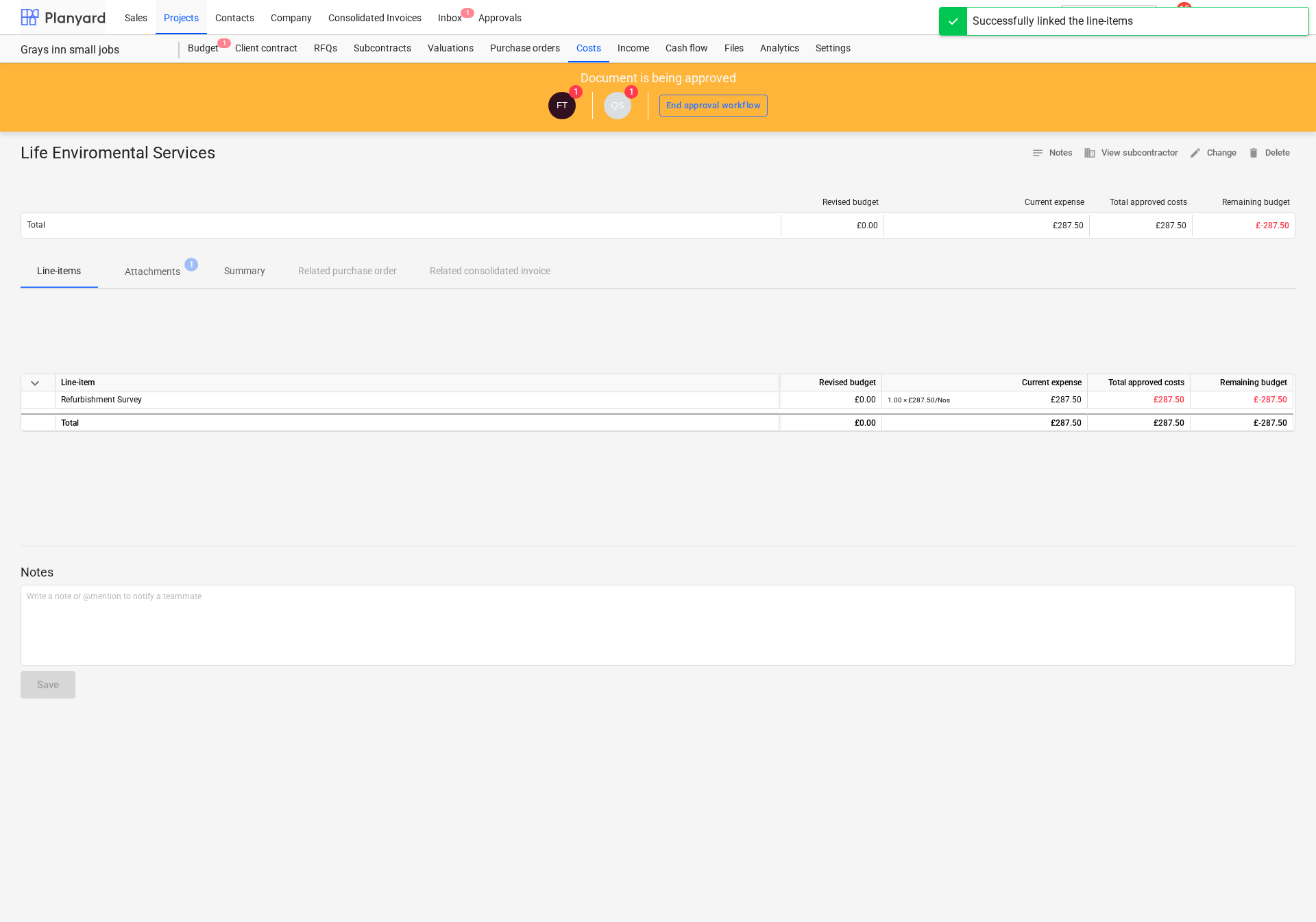
click at [51, 19] on div at bounding box center [63, 17] width 85 height 34
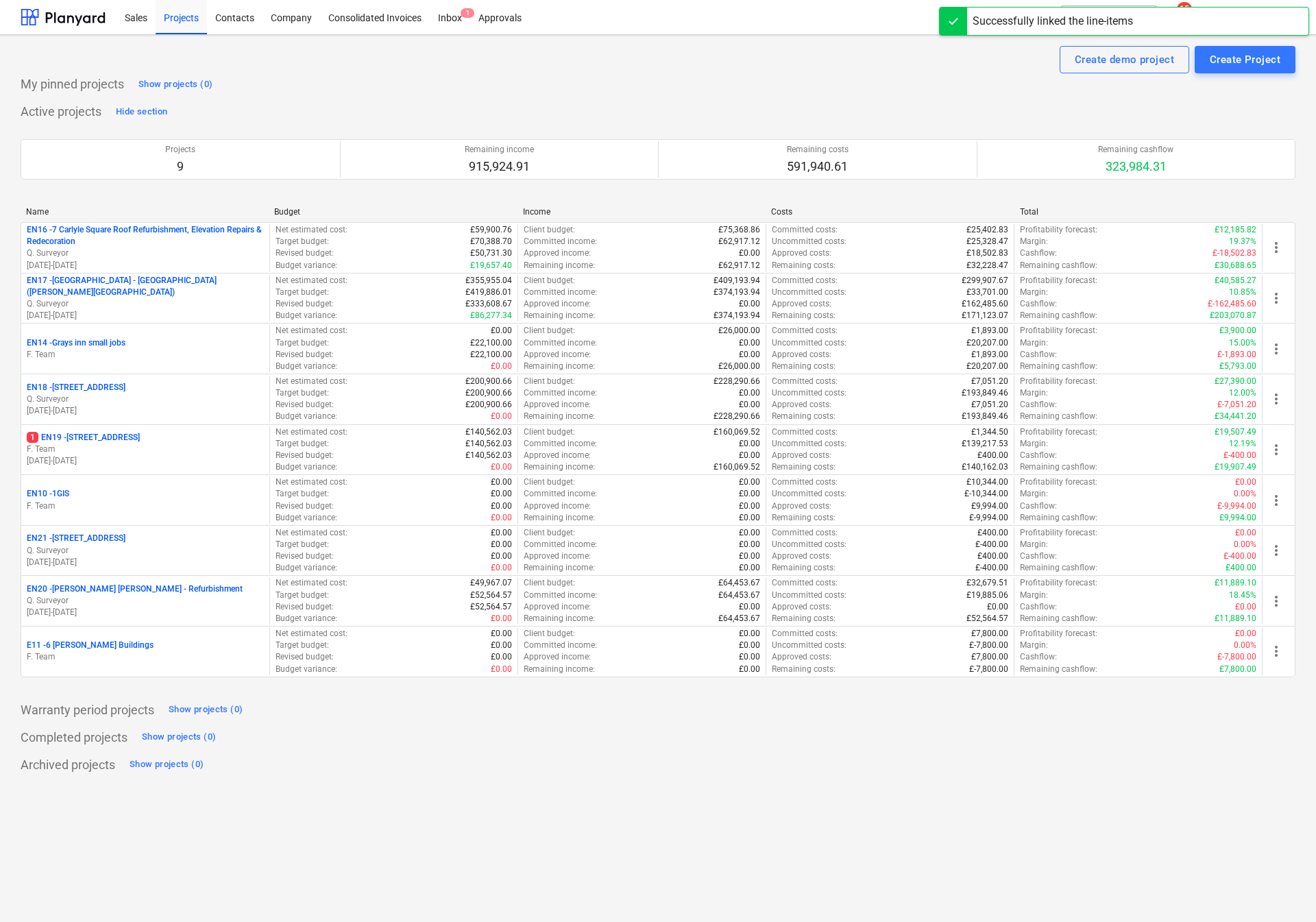
click at [87, 453] on p "F. Team" at bounding box center [145, 449] width 237 height 11
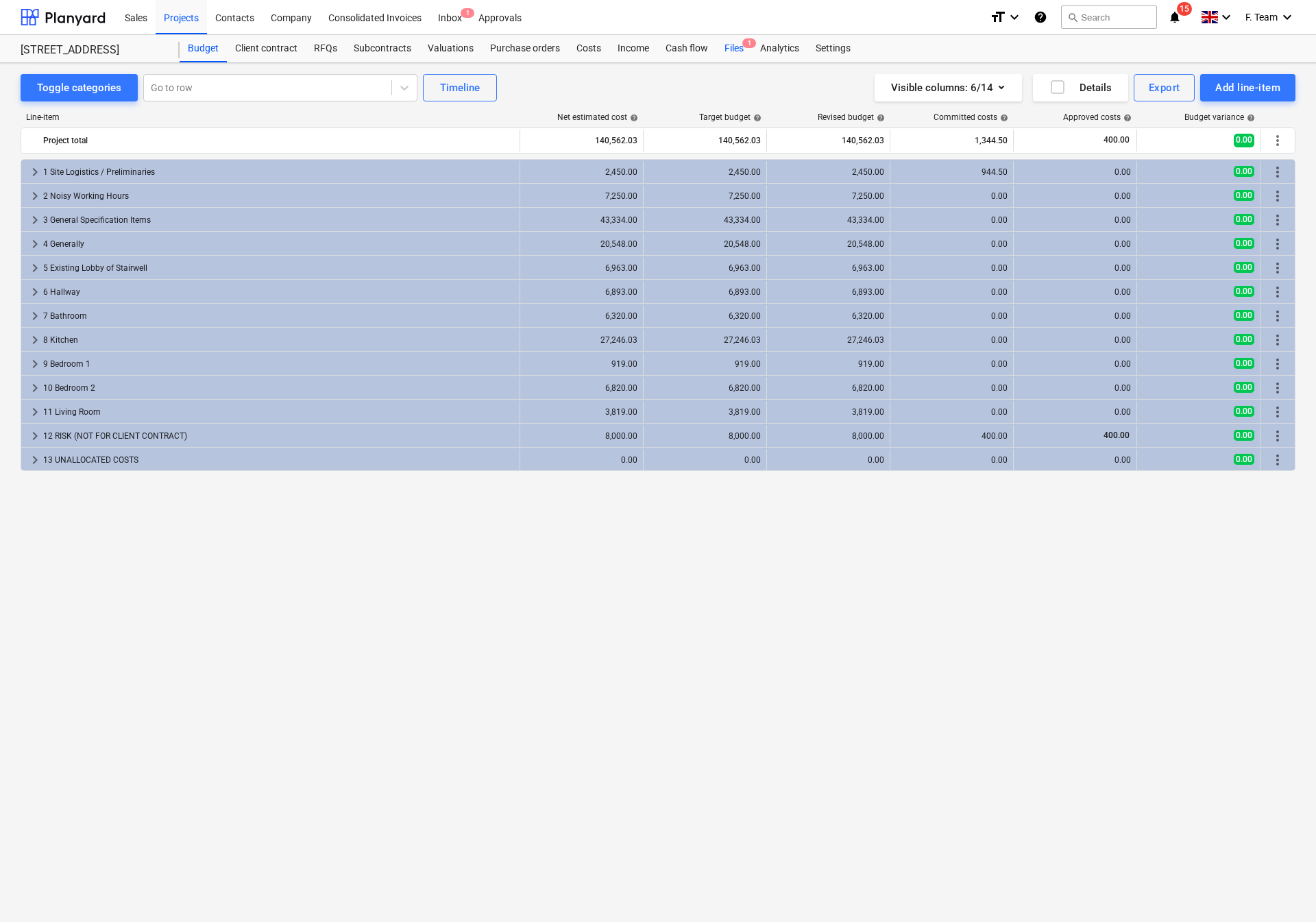
click at [728, 46] on div "Files 1" at bounding box center [734, 48] width 36 height 28
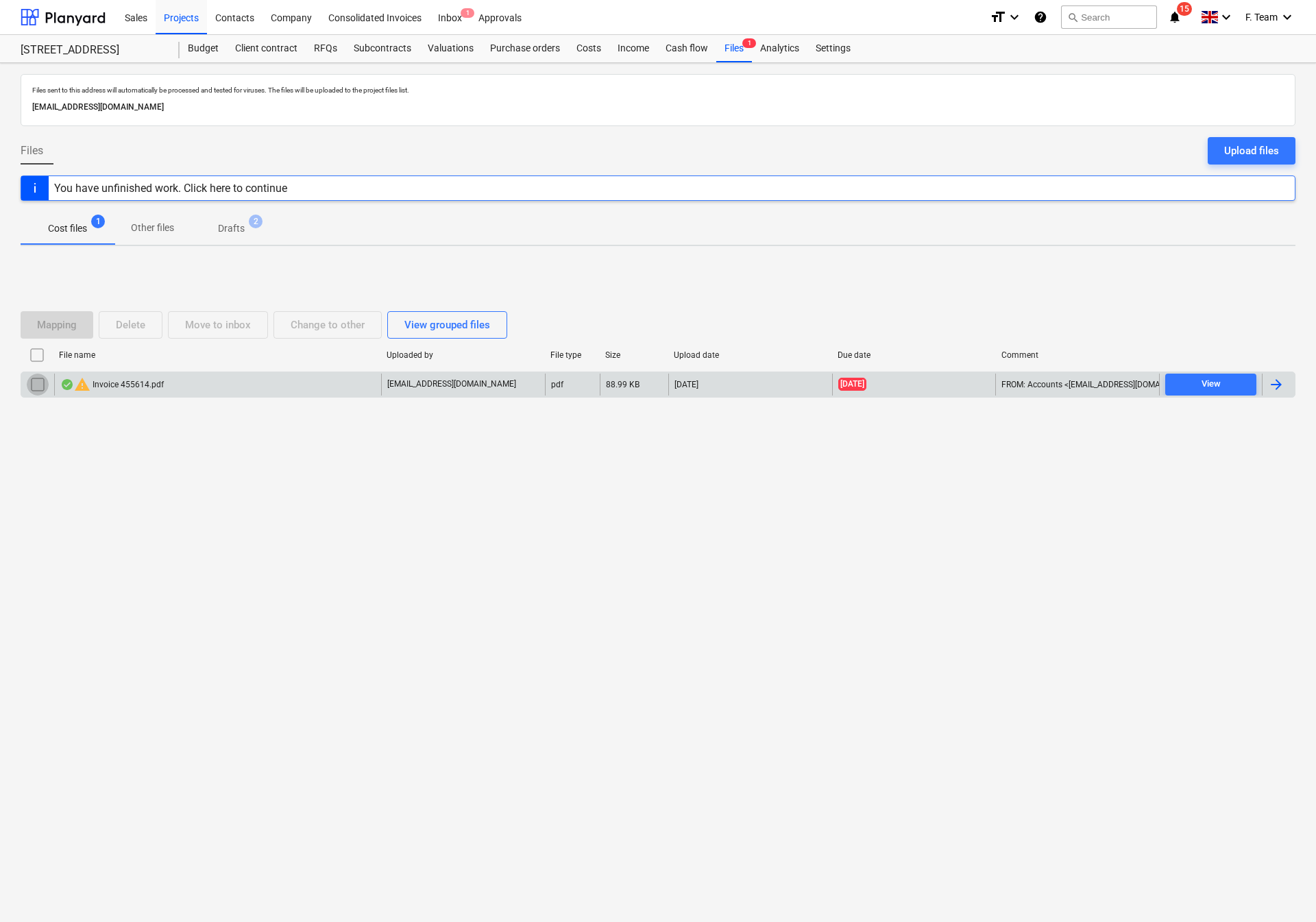
click at [41, 392] on input "checkbox" at bounding box center [38, 384] width 22 height 22
click at [130, 333] on div "Delete" at bounding box center [130, 325] width 29 height 18
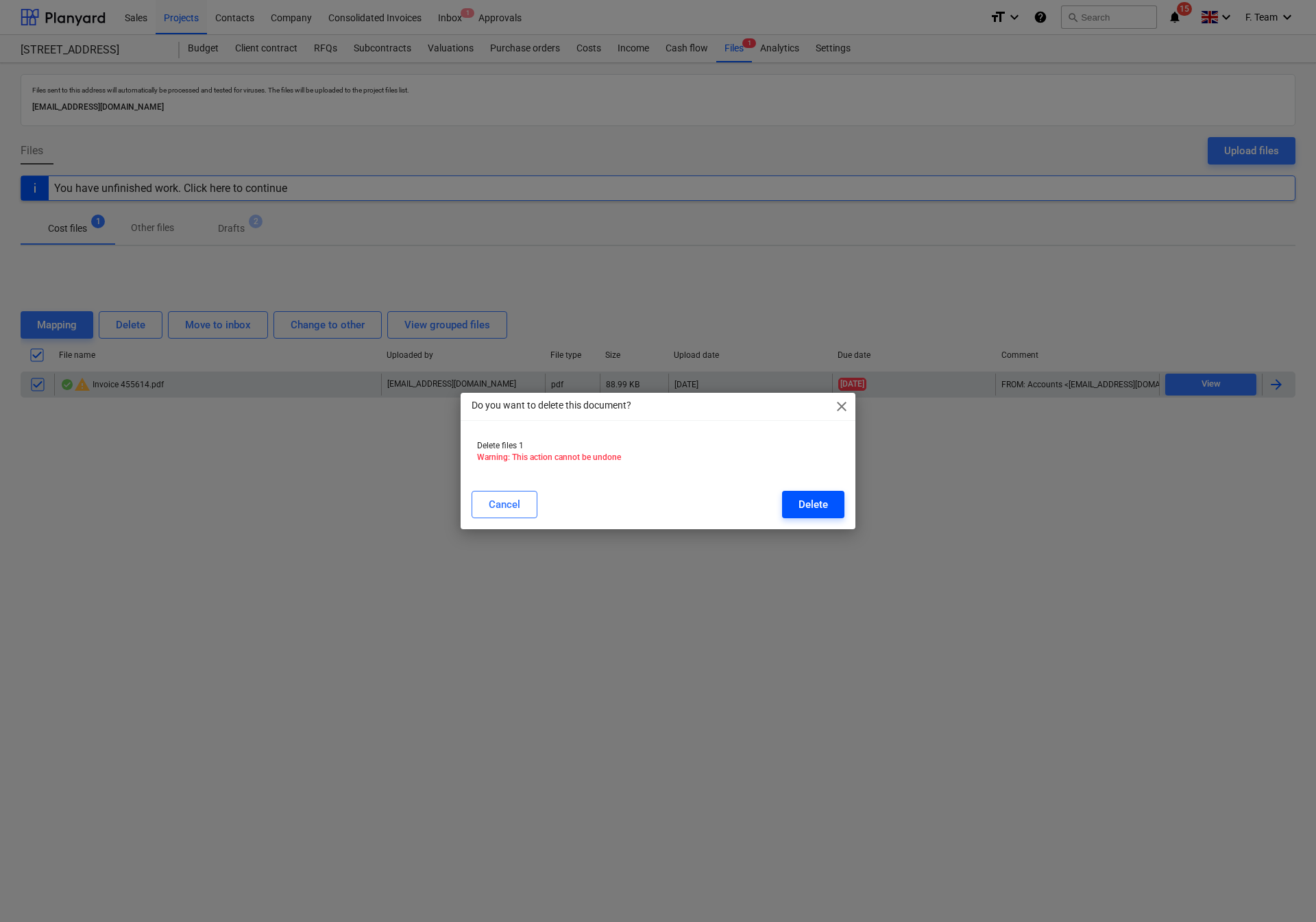
click at [799, 510] on div "Delete" at bounding box center [813, 504] width 29 height 18
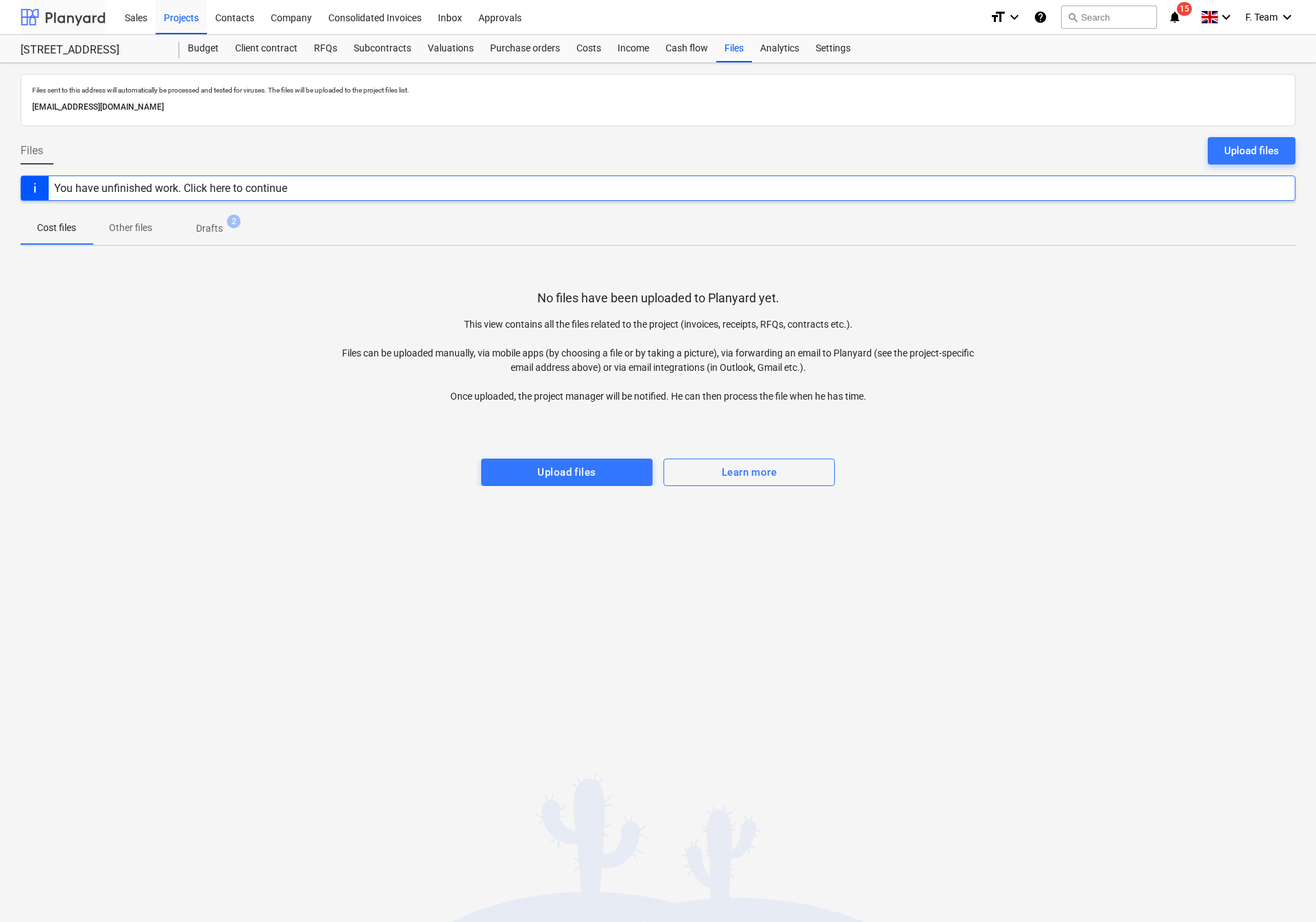
click at [25, 5] on div at bounding box center [63, 17] width 85 height 34
